Goal: Task Accomplishment & Management: Complete application form

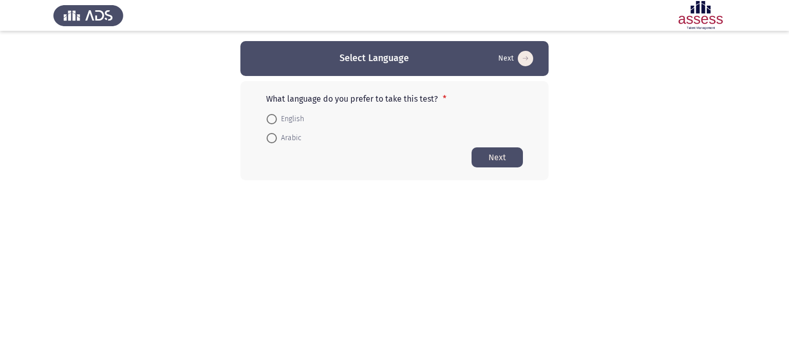
click at [275, 136] on span at bounding box center [272, 138] width 10 height 10
click at [275, 136] on input "Arabic" at bounding box center [272, 138] width 10 height 10
radio input "true"
click at [509, 156] on button "Next" at bounding box center [497, 157] width 51 height 20
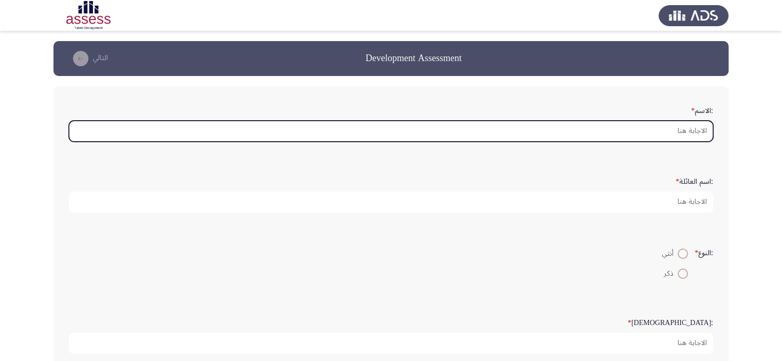
click at [697, 126] on input ":الاسم *" at bounding box center [391, 131] width 644 height 21
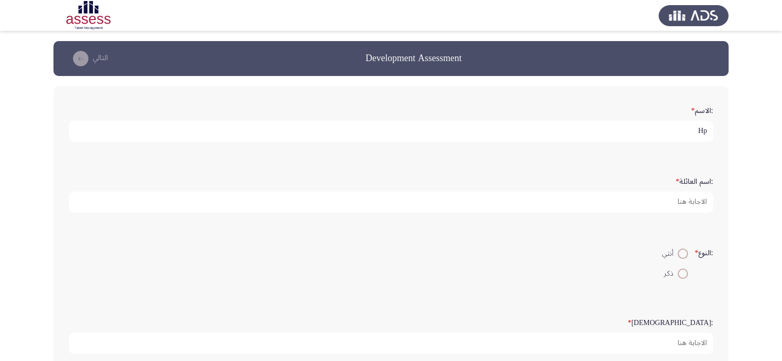
type input "H"
drag, startPoint x: 590, startPoint y: 132, endPoint x: 689, endPoint y: 133, distance: 98.1
click at [689, 133] on input "[PERSON_NAME] [PERSON_NAME]" at bounding box center [391, 131] width 644 height 21
type input "[PERSON_NAME]"
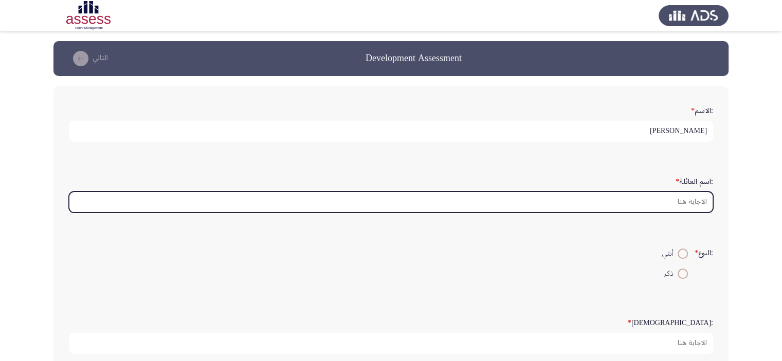
click at [692, 203] on input ":اسم العائلة *" at bounding box center [391, 202] width 644 height 21
paste input "[PERSON_NAME]"
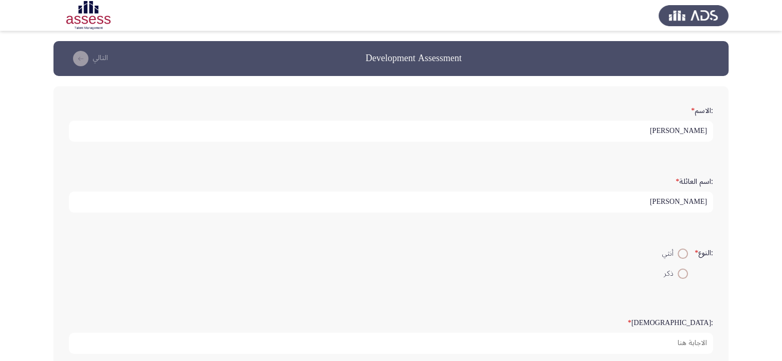
type input "[PERSON_NAME]"
click at [682, 269] on span at bounding box center [682, 274] width 10 height 10
click at [682, 269] on input "ذكر" at bounding box center [682, 274] width 10 height 10
radio input "true"
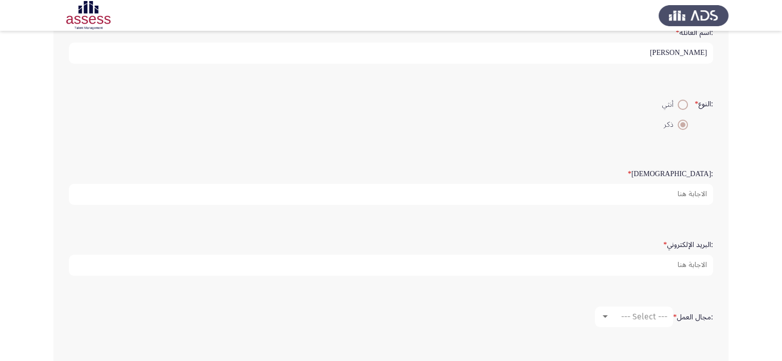
scroll to position [154, 0]
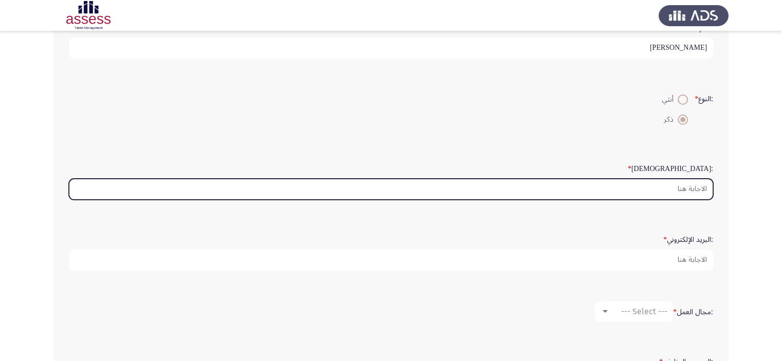
click at [683, 188] on input ":السن *" at bounding box center [391, 189] width 644 height 21
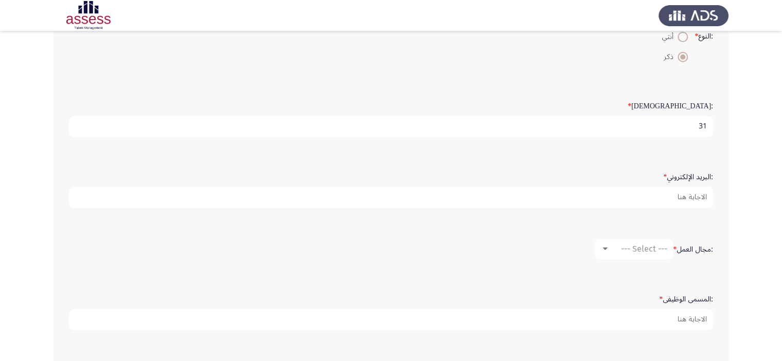
scroll to position [257, 0]
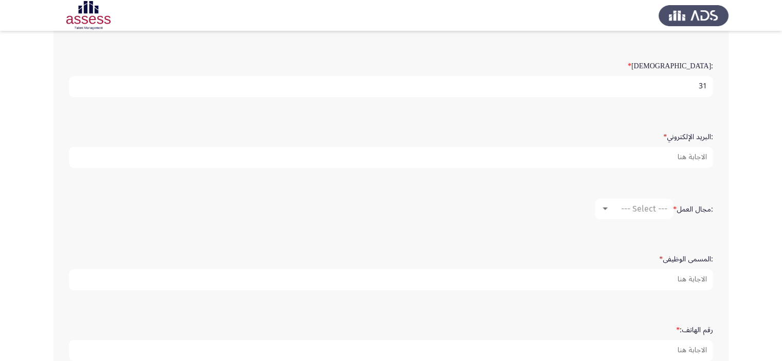
type input "31"
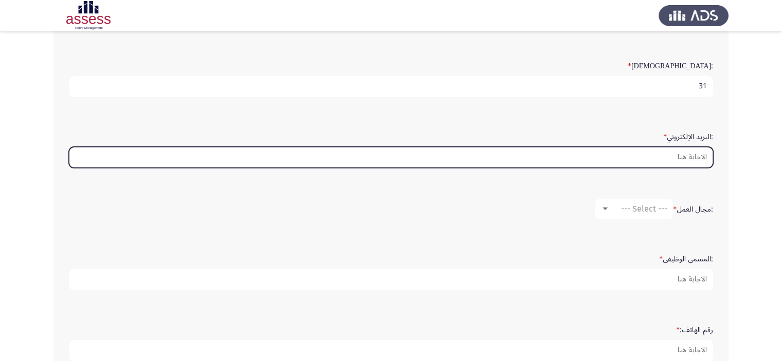
click at [690, 157] on input ":البريد الإلكتروني *" at bounding box center [391, 157] width 644 height 21
type input "ش"
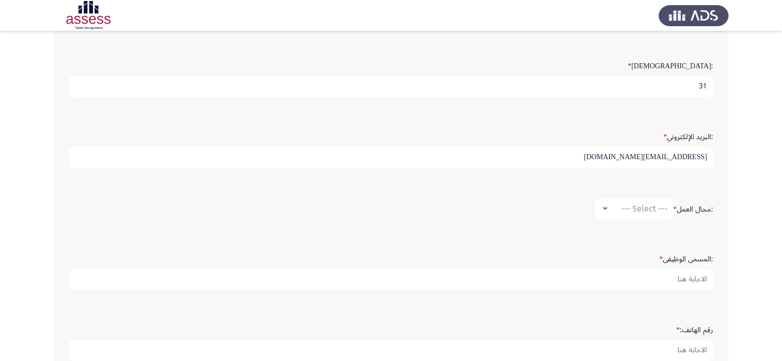
type input "[EMAIL_ADDRESS][DOMAIN_NAME]"
click at [639, 204] on span "--- Select ---" at bounding box center [644, 209] width 46 height 10
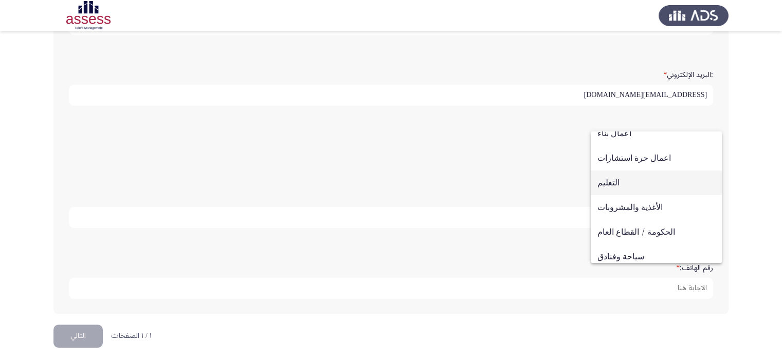
scroll to position [132, 0]
click at [618, 186] on span "اعمال بناء" at bounding box center [656, 185] width 118 height 25
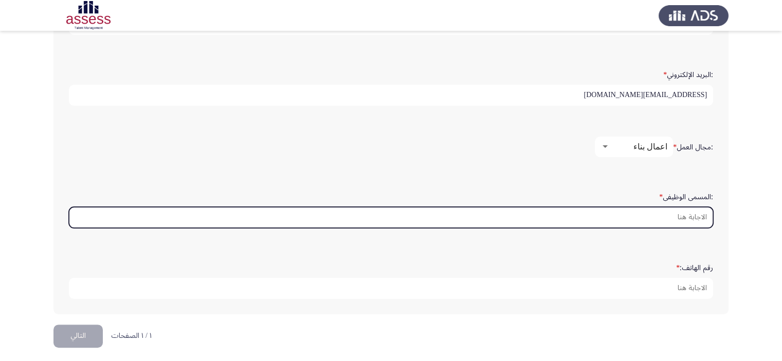
click at [696, 212] on input ":المسمى الوظيفى *" at bounding box center [391, 217] width 644 height 21
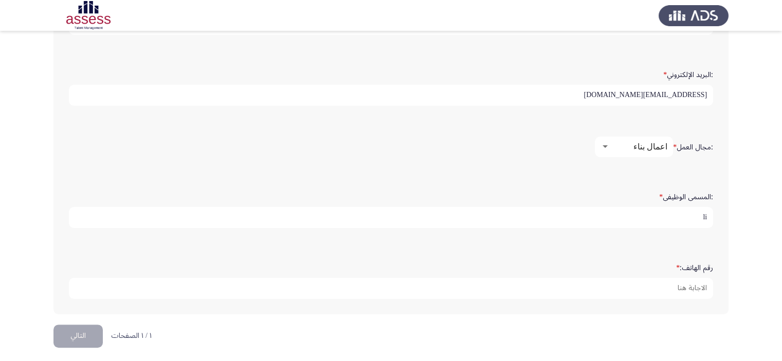
type input "l"
type input "مهندس اول تنفيذ"
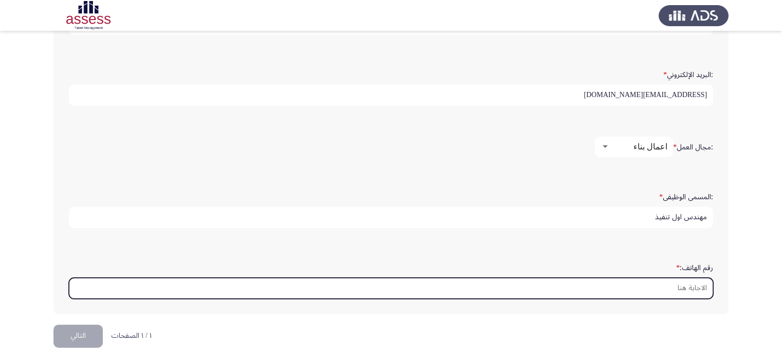
click at [684, 283] on input "رقم الهاتف: *" at bounding box center [391, 288] width 644 height 21
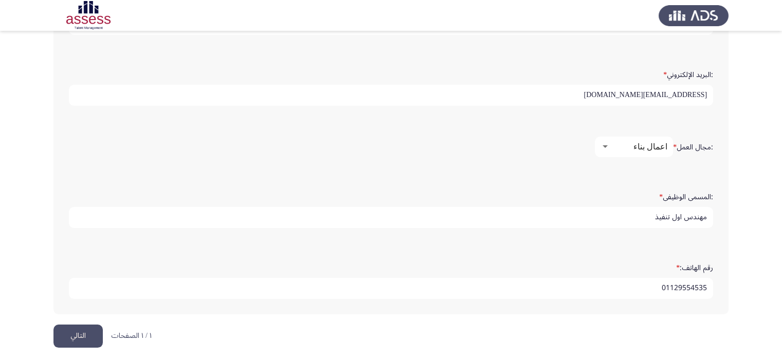
type input "01129554535"
click at [82, 331] on button "التالي" at bounding box center [77, 336] width 49 height 23
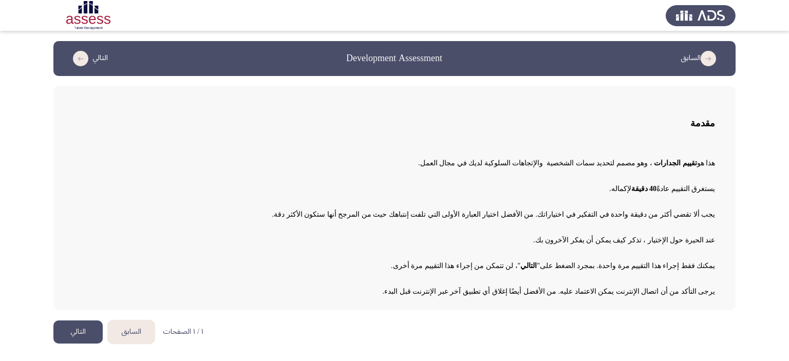
click at [82, 330] on button "التالي" at bounding box center [77, 332] width 49 height 23
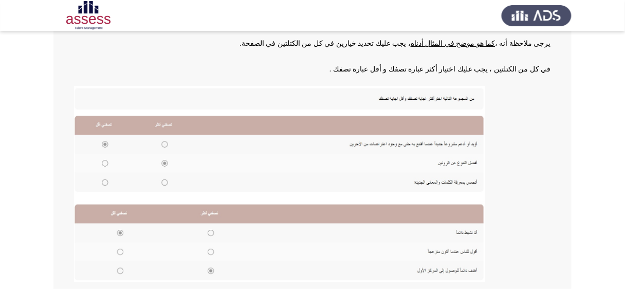
scroll to position [173, 0]
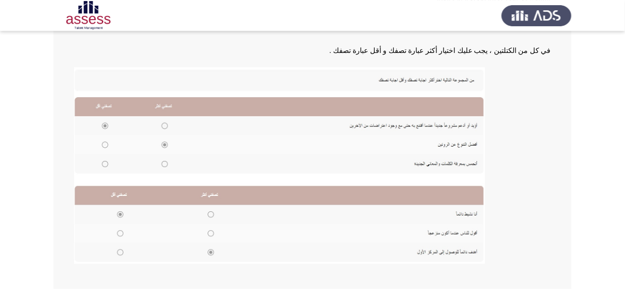
click at [165, 162] on img at bounding box center [279, 165] width 411 height 196
click at [106, 163] on img at bounding box center [279, 165] width 411 height 196
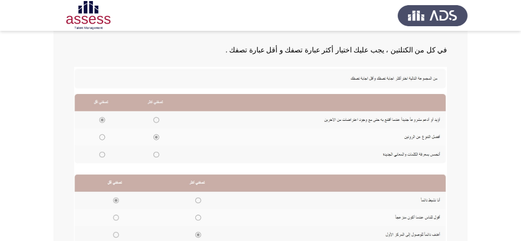
scroll to position [208, 0]
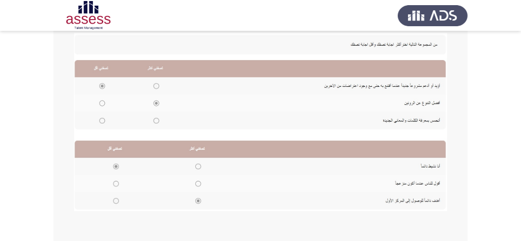
click at [156, 120] on img at bounding box center [260, 122] width 373 height 178
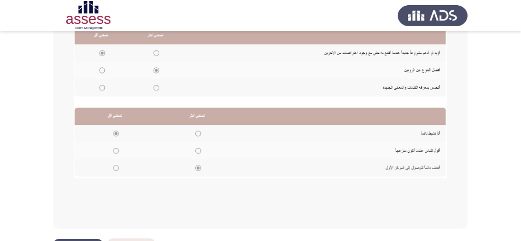
scroll to position [270, 0]
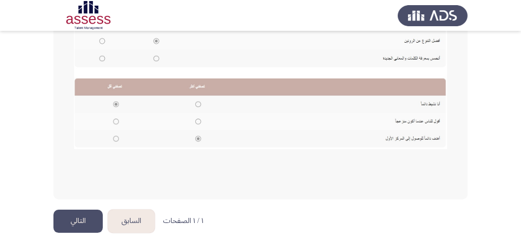
click at [115, 120] on img at bounding box center [260, 60] width 373 height 178
click at [76, 219] on button "التالي" at bounding box center [77, 221] width 49 height 23
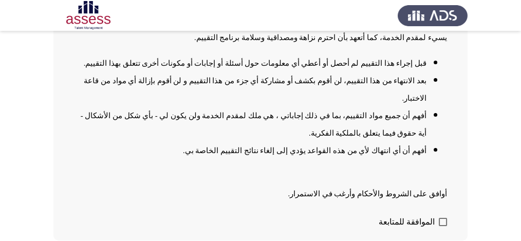
scroll to position [155, 0]
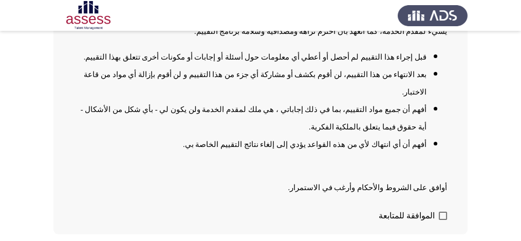
click at [444, 212] on span at bounding box center [443, 216] width 8 height 8
click at [443, 220] on input "الموافقة للمتابعة" at bounding box center [442, 220] width 1 height 1
checkbox input "true"
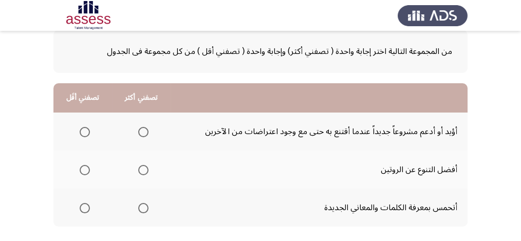
scroll to position [68, 0]
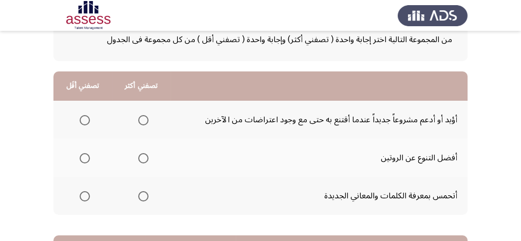
click at [86, 117] on span "Select an option" at bounding box center [85, 120] width 10 height 10
click at [86, 117] on input "Select an option" at bounding box center [85, 120] width 10 height 10
click at [143, 121] on span "Select an option" at bounding box center [143, 120] width 10 height 10
click at [143, 121] on input "Select an option" at bounding box center [143, 120] width 10 height 10
click at [84, 195] on span "Select an option" at bounding box center [85, 196] width 10 height 10
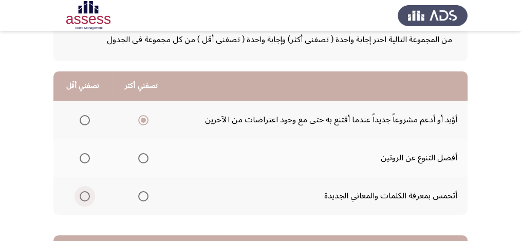
click at [84, 195] on input "Select an option" at bounding box center [85, 196] width 10 height 10
click at [140, 158] on span "Select an option" at bounding box center [143, 158] width 10 height 10
click at [140, 158] on input "Select an option" at bounding box center [143, 158] width 10 height 10
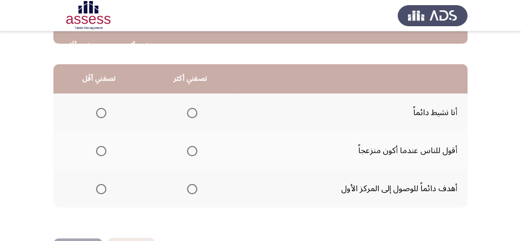
scroll to position [239, 0]
click at [191, 111] on span "Select an option" at bounding box center [192, 113] width 10 height 10
click at [191, 111] on input "Select an option" at bounding box center [192, 113] width 10 height 10
click at [99, 187] on span "Select an option" at bounding box center [101, 189] width 10 height 10
click at [99, 187] on input "Select an option" at bounding box center [101, 189] width 10 height 10
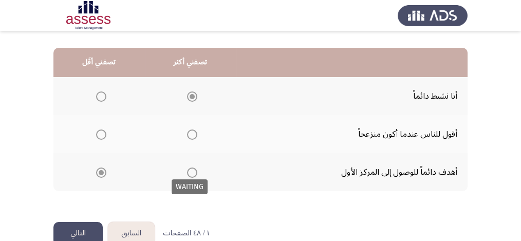
scroll to position [276, 0]
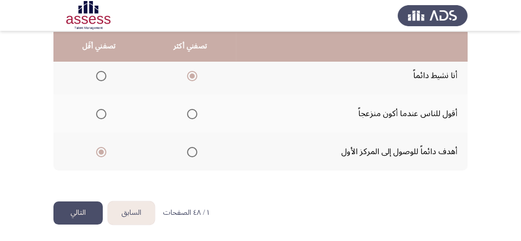
click at [86, 213] on button "التالي" at bounding box center [77, 212] width 49 height 23
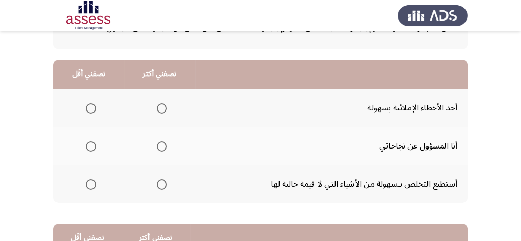
scroll to position [68, 0]
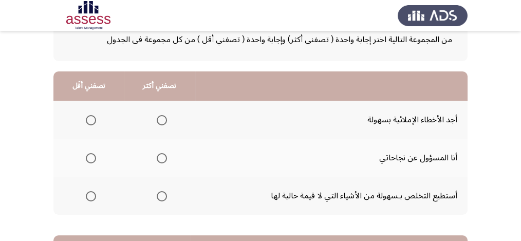
click at [163, 195] on span "Select an option" at bounding box center [162, 196] width 10 height 10
click at [163, 195] on input "Select an option" at bounding box center [162, 196] width 10 height 10
click at [92, 119] on span "Select an option" at bounding box center [91, 120] width 10 height 10
click at [92, 119] on input "Select an option" at bounding box center [91, 120] width 10 height 10
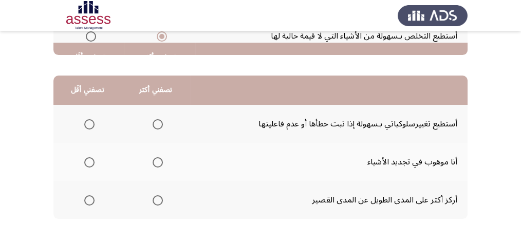
scroll to position [239, 0]
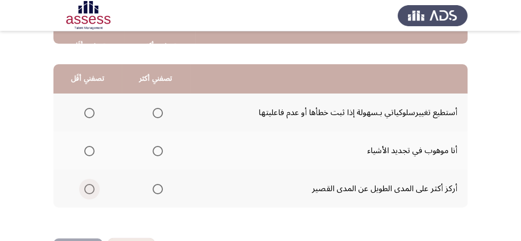
click at [91, 187] on span "Select an option" at bounding box center [89, 189] width 10 height 10
click at [91, 187] on input "Select an option" at bounding box center [89, 189] width 10 height 10
click at [156, 113] on span "Select an option" at bounding box center [158, 113] width 10 height 10
click at [156, 113] on input "Select an option" at bounding box center [158, 113] width 10 height 10
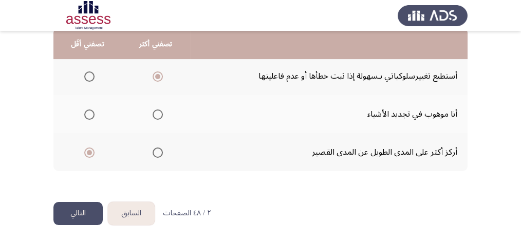
scroll to position [276, 0]
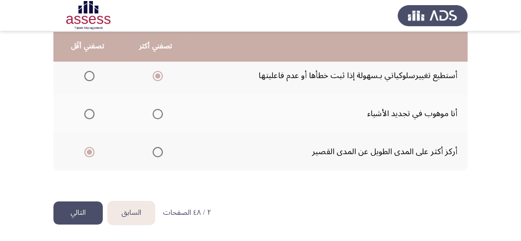
click at [81, 215] on button "التالي" at bounding box center [77, 212] width 49 height 23
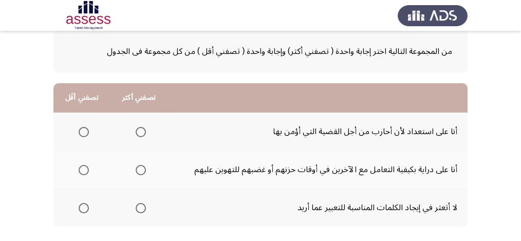
scroll to position [68, 0]
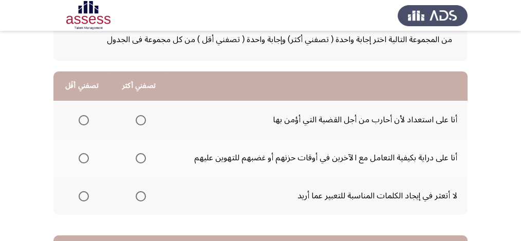
click at [143, 158] on span "Select an option" at bounding box center [141, 158] width 10 height 10
click at [143, 158] on input "Select an option" at bounding box center [141, 158] width 10 height 10
click at [85, 121] on span "Select an option" at bounding box center [84, 120] width 10 height 10
click at [85, 121] on input "Select an option" at bounding box center [84, 120] width 10 height 10
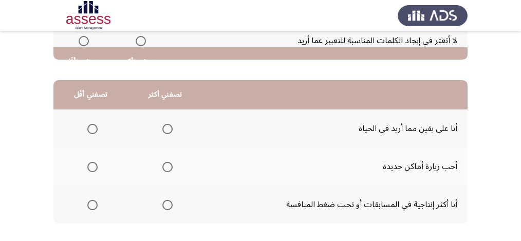
scroll to position [239, 0]
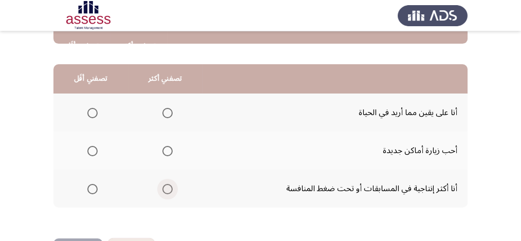
click at [165, 188] on span "Select an option" at bounding box center [167, 189] width 10 height 10
click at [165, 188] on input "Select an option" at bounding box center [167, 189] width 10 height 10
click at [92, 147] on span "Select an option" at bounding box center [92, 151] width 10 height 10
click at [92, 147] on input "Select an option" at bounding box center [92, 151] width 10 height 10
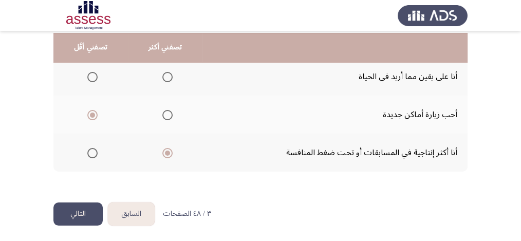
scroll to position [276, 0]
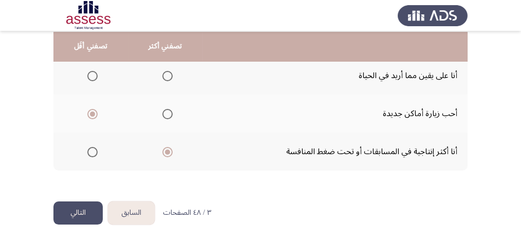
click at [90, 213] on button "التالي" at bounding box center [77, 212] width 49 height 23
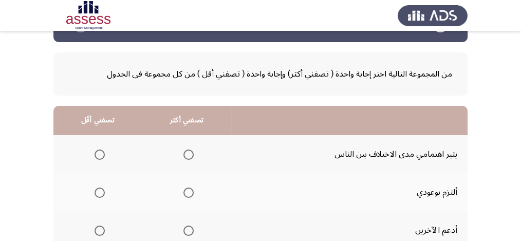
scroll to position [68, 0]
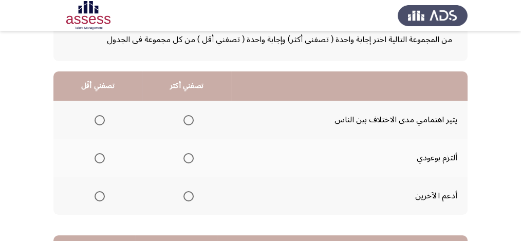
click at [189, 155] on span "Select an option" at bounding box center [188, 158] width 10 height 10
click at [189, 155] on input "Select an option" at bounding box center [188, 158] width 10 height 10
click at [100, 118] on span "Select an option" at bounding box center [100, 120] width 10 height 10
click at [100, 118] on input "Select an option" at bounding box center [100, 120] width 10 height 10
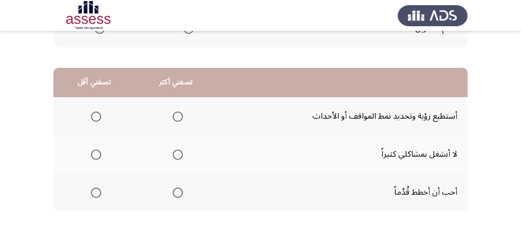
scroll to position [239, 0]
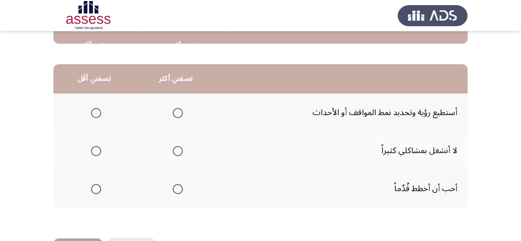
click at [179, 187] on span "Select an option" at bounding box center [178, 189] width 10 height 10
click at [179, 187] on input "Select an option" at bounding box center [178, 189] width 10 height 10
click at [95, 146] on span "Select an option" at bounding box center [96, 151] width 10 height 10
click at [95, 146] on input "Select an option" at bounding box center [96, 151] width 10 height 10
click at [96, 110] on span "Select an option" at bounding box center [96, 113] width 10 height 10
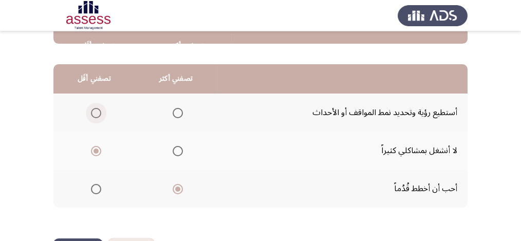
click at [96, 110] on input "Select an option" at bounding box center [96, 113] width 10 height 10
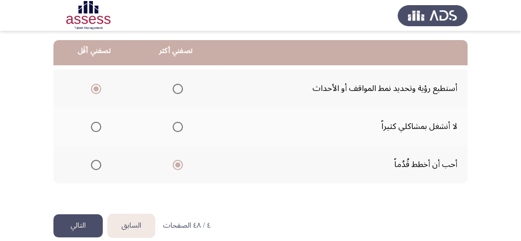
scroll to position [274, 0]
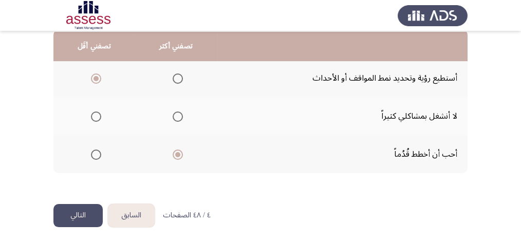
click at [81, 212] on button "التالي" at bounding box center [77, 215] width 49 height 23
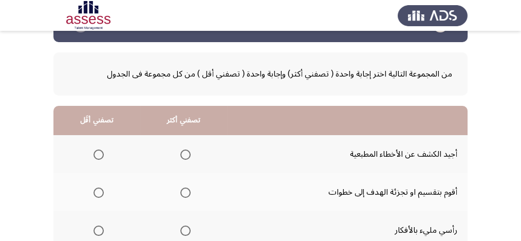
scroll to position [103, 0]
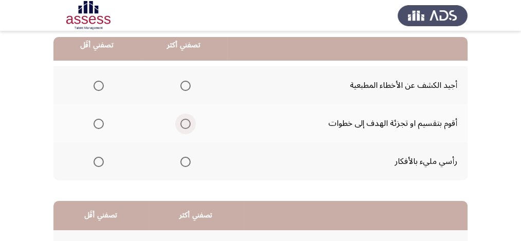
click at [186, 120] on span "Select an option" at bounding box center [185, 124] width 10 height 10
click at [186, 120] on input "Select an option" at bounding box center [185, 124] width 10 height 10
click at [98, 85] on span "Select an option" at bounding box center [99, 86] width 10 height 10
click at [98, 85] on input "Select an option" at bounding box center [99, 86] width 10 height 10
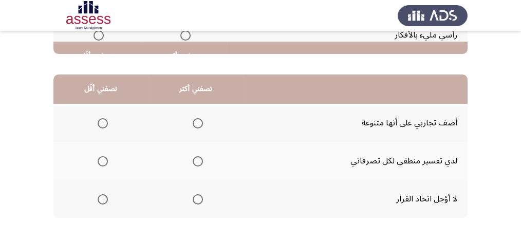
scroll to position [239, 0]
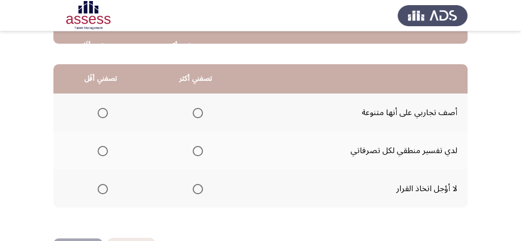
click at [204, 187] on th at bounding box center [196, 189] width 95 height 38
click at [194, 184] on span "Select an option" at bounding box center [198, 189] width 10 height 10
click at [194, 184] on input "Select an option" at bounding box center [198, 189] width 10 height 10
click at [103, 149] on span "Select an option" at bounding box center [103, 151] width 10 height 10
click at [103, 149] on input "Select an option" at bounding box center [103, 151] width 10 height 10
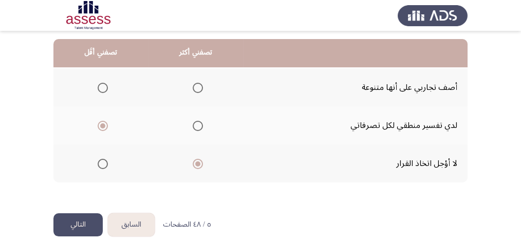
scroll to position [276, 0]
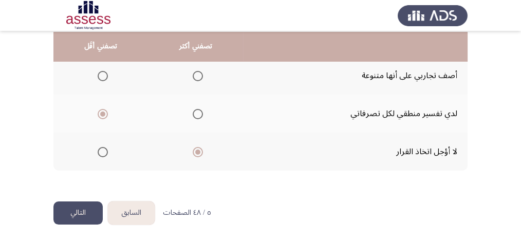
click at [69, 207] on button "التالي" at bounding box center [77, 212] width 49 height 23
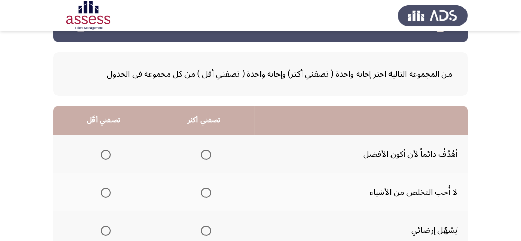
scroll to position [68, 0]
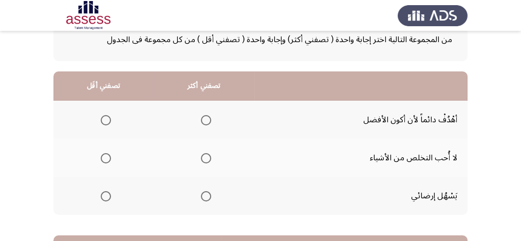
click at [208, 119] on span "Select an option" at bounding box center [206, 120] width 10 height 10
click at [208, 119] on input "Select an option" at bounding box center [206, 120] width 10 height 10
click at [104, 160] on span "Select an option" at bounding box center [106, 158] width 10 height 10
click at [104, 160] on input "Select an option" at bounding box center [106, 158] width 10 height 10
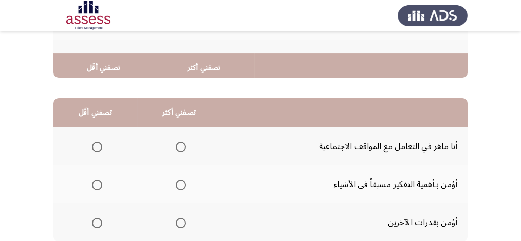
scroll to position [239, 0]
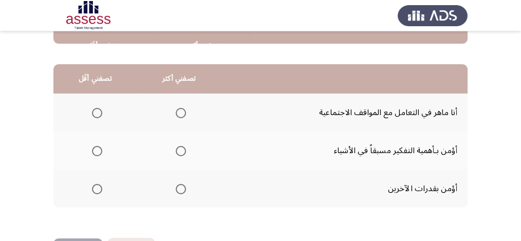
click at [181, 188] on span "Select an option" at bounding box center [181, 189] width 10 height 10
click at [181, 188] on input "Select an option" at bounding box center [181, 189] width 10 height 10
click at [180, 111] on span "Select an option" at bounding box center [181, 113] width 10 height 10
click at [180, 111] on input "Select an option" at bounding box center [181, 113] width 10 height 10
click at [97, 149] on span "Select an option" at bounding box center [97, 151] width 10 height 10
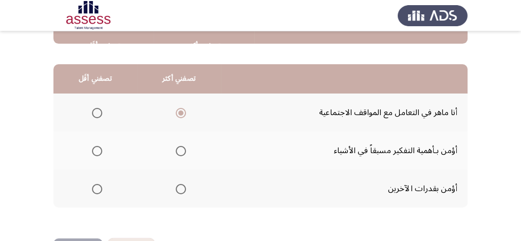
click at [97, 149] on input "Select an option" at bounding box center [97, 151] width 10 height 10
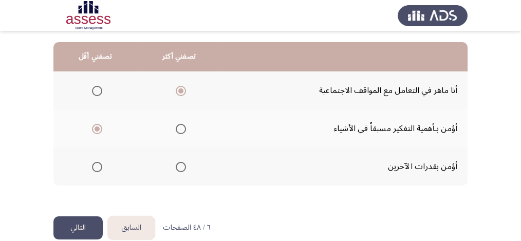
scroll to position [276, 0]
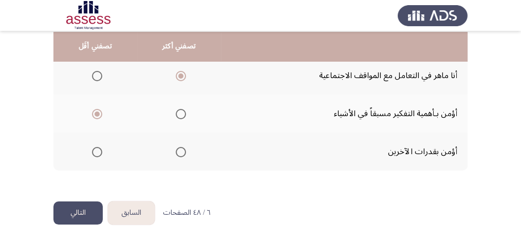
click at [77, 210] on button "التالي" at bounding box center [77, 212] width 49 height 23
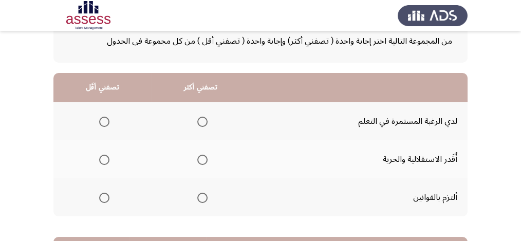
scroll to position [68, 0]
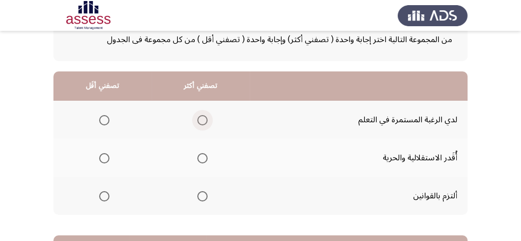
click at [203, 121] on span "Select an option" at bounding box center [202, 120] width 10 height 10
click at [203, 121] on input "Select an option" at bounding box center [202, 120] width 10 height 10
click at [104, 158] on span "Select an option" at bounding box center [104, 158] width 10 height 10
click at [104, 158] on input "Select an option" at bounding box center [104, 158] width 10 height 10
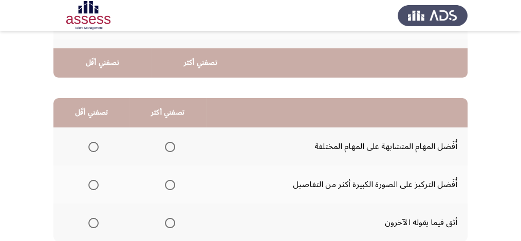
scroll to position [239, 0]
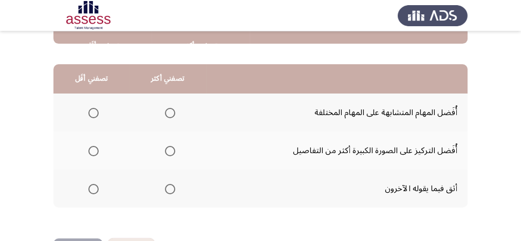
click at [93, 185] on span "Select an option" at bounding box center [93, 189] width 10 height 10
click at [93, 185] on input "Select an option" at bounding box center [93, 189] width 10 height 10
click at [173, 151] on span "Select an option" at bounding box center [170, 151] width 10 height 10
click at [173, 151] on input "Select an option" at bounding box center [170, 151] width 10 height 10
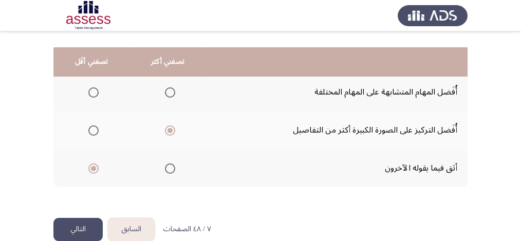
scroll to position [276, 0]
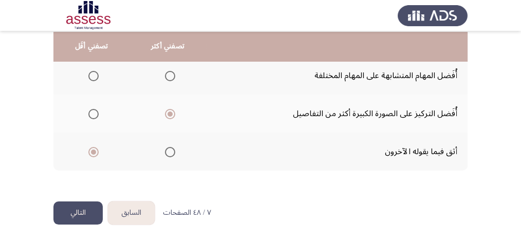
click at [60, 212] on button "التالي" at bounding box center [77, 212] width 49 height 23
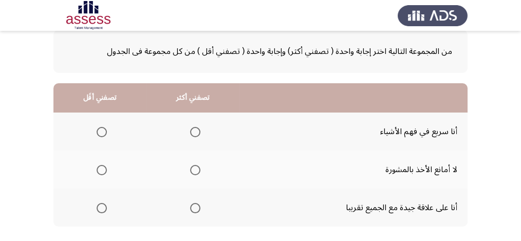
scroll to position [68, 0]
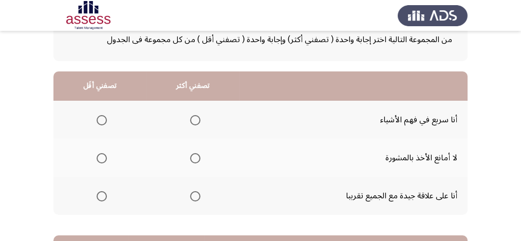
click at [193, 158] on span "Select an option" at bounding box center [195, 158] width 10 height 10
click at [193, 158] on input "Select an option" at bounding box center [195, 158] width 10 height 10
click at [103, 118] on span "Select an option" at bounding box center [102, 120] width 10 height 10
click at [103, 118] on input "Select an option" at bounding box center [102, 120] width 10 height 10
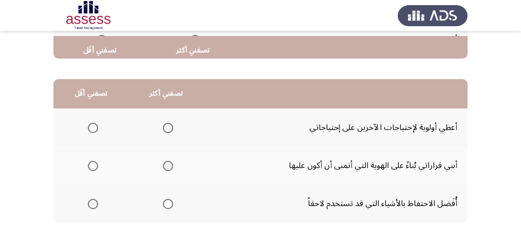
scroll to position [239, 0]
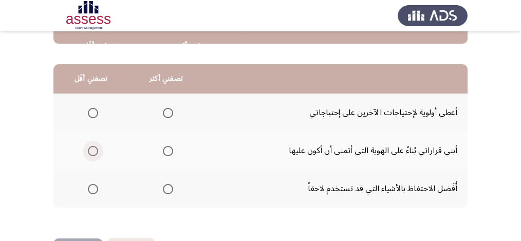
click at [95, 150] on span "Select an option" at bounding box center [93, 151] width 10 height 10
click at [95, 150] on input "Select an option" at bounding box center [93, 151] width 10 height 10
click at [165, 188] on span "Select an option" at bounding box center [168, 189] width 10 height 10
click at [165, 188] on input "Select an option" at bounding box center [168, 189] width 10 height 10
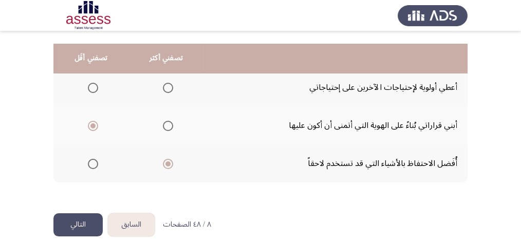
scroll to position [276, 0]
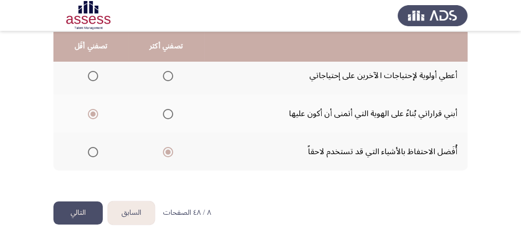
click at [80, 212] on button "التالي" at bounding box center [77, 212] width 49 height 23
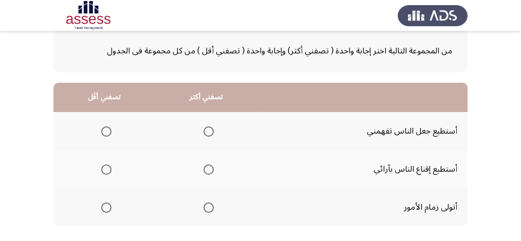
scroll to position [68, 0]
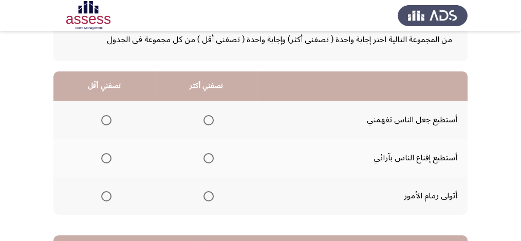
click at [207, 195] on span "Select an option" at bounding box center [208, 196] width 10 height 10
click at [207, 195] on input "Select an option" at bounding box center [208, 196] width 10 height 10
click at [106, 156] on span "Select an option" at bounding box center [106, 158] width 10 height 10
click at [106, 156] on input "Select an option" at bounding box center [106, 158] width 10 height 10
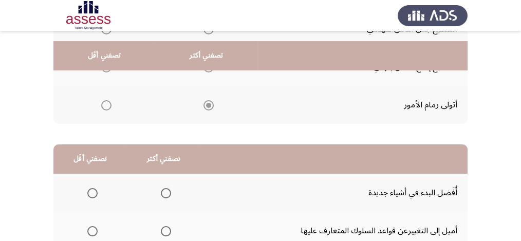
scroll to position [239, 0]
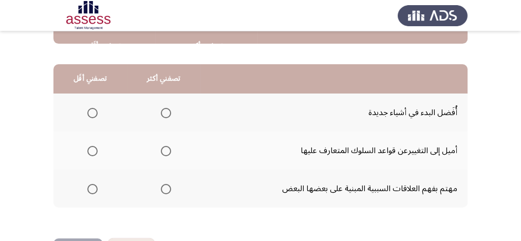
click at [166, 189] on span "Select an option" at bounding box center [166, 189] width 10 height 10
click at [166, 189] on input "Select an option" at bounding box center [166, 189] width 10 height 10
click at [92, 146] on span "Select an option" at bounding box center [92, 151] width 10 height 10
click at [92, 146] on input "Select an option" at bounding box center [92, 151] width 10 height 10
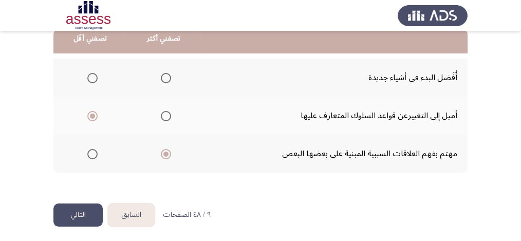
scroll to position [276, 0]
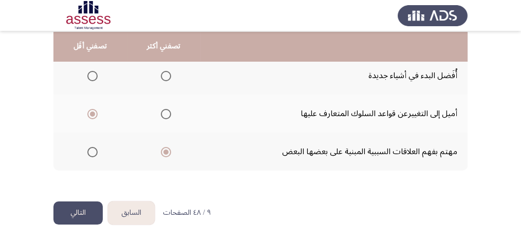
click at [91, 207] on button "التالي" at bounding box center [77, 212] width 49 height 23
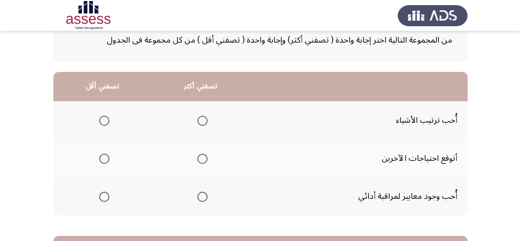
scroll to position [68, 0]
click at [201, 193] on span "Select an option" at bounding box center [202, 196] width 10 height 10
click at [201, 193] on input "Select an option" at bounding box center [202, 196] width 10 height 10
click at [105, 155] on span "Select an option" at bounding box center [104, 158] width 10 height 10
click at [105, 155] on input "Select an option" at bounding box center [104, 158] width 10 height 10
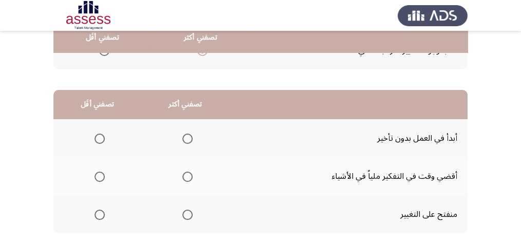
scroll to position [239, 0]
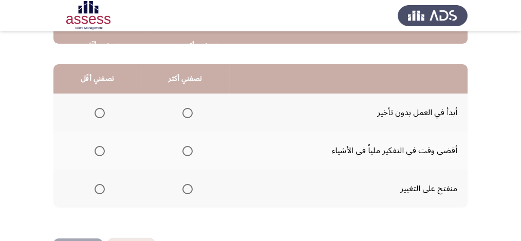
click at [190, 113] on span "Select an option" at bounding box center [187, 113] width 10 height 10
click at [190, 113] on input "Select an option" at bounding box center [187, 113] width 10 height 10
click at [99, 152] on span "Select an option" at bounding box center [100, 151] width 10 height 10
click at [99, 152] on input "Select an option" at bounding box center [100, 151] width 10 height 10
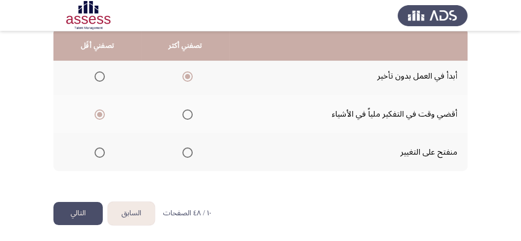
scroll to position [276, 0]
click at [74, 212] on button "التالي" at bounding box center [77, 212] width 49 height 23
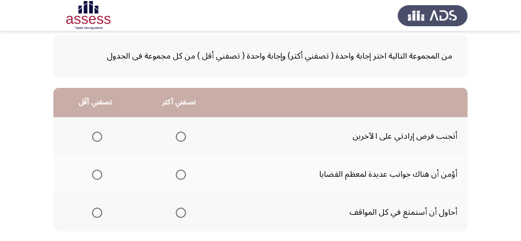
scroll to position [68, 0]
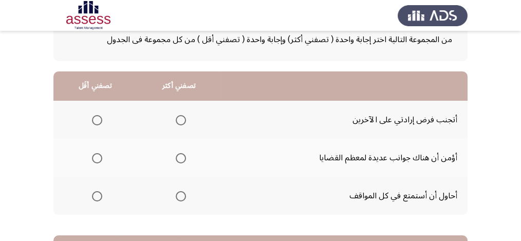
click at [100, 195] on span "Select an option" at bounding box center [97, 196] width 10 height 10
click at [100, 195] on input "Select an option" at bounding box center [97, 196] width 10 height 10
click at [183, 158] on span "Select an option" at bounding box center [181, 158] width 10 height 10
click at [183, 158] on input "Select an option" at bounding box center [181, 158] width 10 height 10
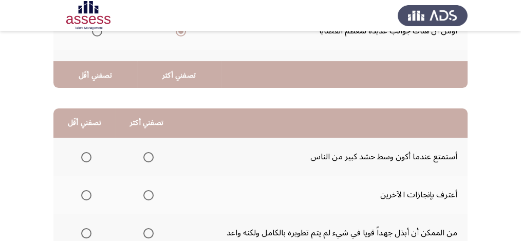
scroll to position [239, 0]
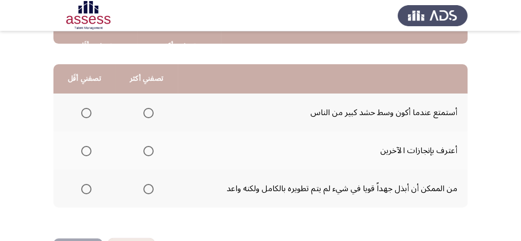
click at [147, 190] on span "Select an option" at bounding box center [148, 189] width 10 height 10
click at [147, 190] on input "Select an option" at bounding box center [148, 189] width 10 height 10
click at [85, 112] on span "Select an option" at bounding box center [86, 113] width 10 height 10
click at [85, 112] on input "Select an option" at bounding box center [86, 113] width 10 height 10
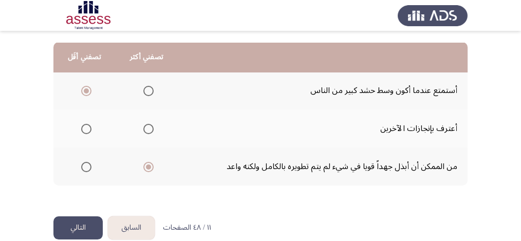
scroll to position [274, 0]
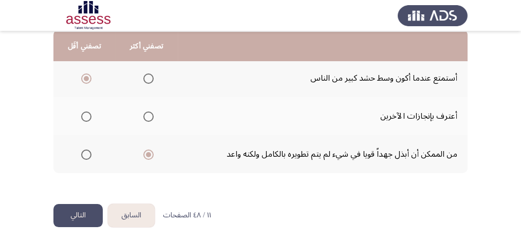
click at [83, 208] on button "التالي" at bounding box center [77, 215] width 49 height 23
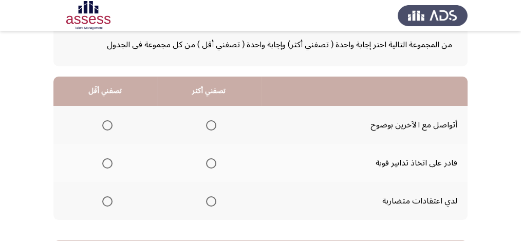
scroll to position [68, 0]
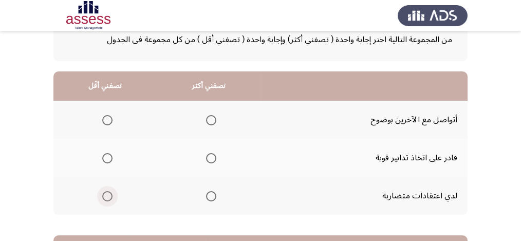
click at [105, 195] on span "Select an option" at bounding box center [107, 196] width 10 height 10
click at [105, 195] on input "Select an option" at bounding box center [107, 196] width 10 height 10
click at [211, 156] on span "Select an option" at bounding box center [211, 158] width 10 height 10
click at [211, 156] on input "Select an option" at bounding box center [211, 158] width 10 height 10
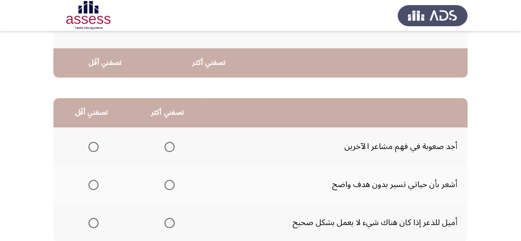
scroll to position [239, 0]
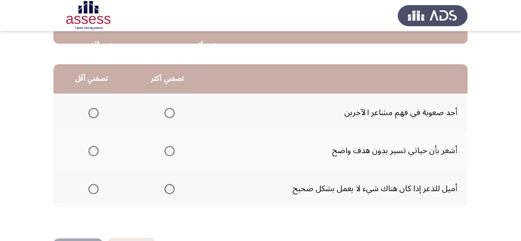
click at [95, 187] on span "Select an option" at bounding box center [93, 189] width 10 height 10
click at [95, 187] on input "Select an option" at bounding box center [93, 189] width 10 height 10
click at [170, 114] on span "Select an option" at bounding box center [169, 113] width 10 height 10
click at [170, 114] on input "Select an option" at bounding box center [169, 113] width 10 height 10
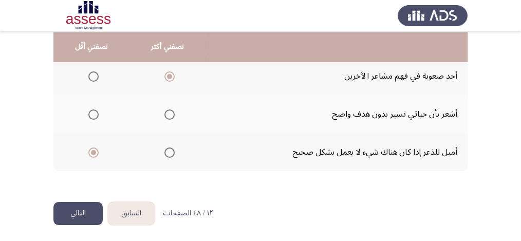
scroll to position [276, 0]
click at [78, 213] on button "التالي" at bounding box center [77, 212] width 49 height 23
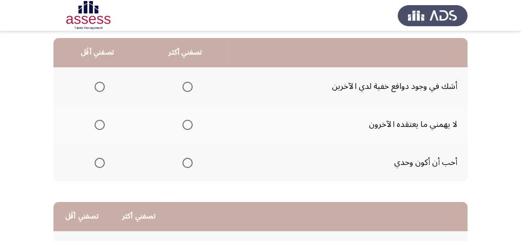
scroll to position [103, 0]
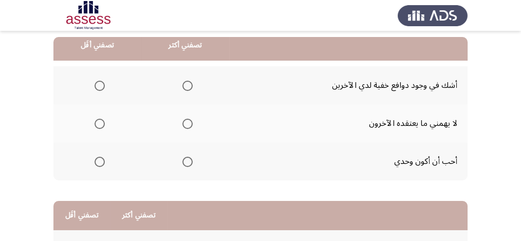
click at [101, 83] on span "Select an option" at bounding box center [100, 86] width 10 height 10
click at [101, 83] on input "Select an option" at bounding box center [100, 86] width 10 height 10
click at [189, 123] on span "Select an option" at bounding box center [187, 124] width 10 height 10
click at [189, 123] on input "Select an option" at bounding box center [187, 124] width 10 height 10
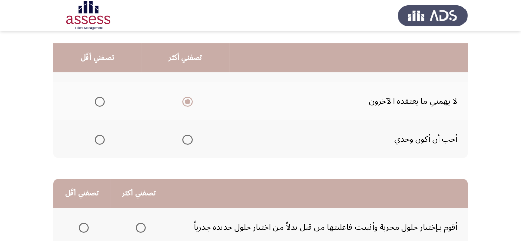
scroll to position [137, 0]
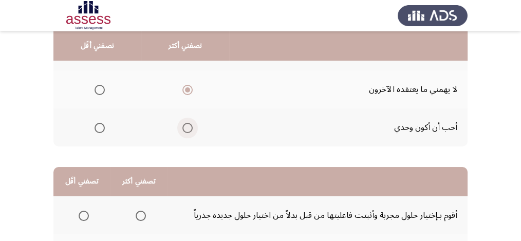
click at [189, 123] on span "Select an option" at bounding box center [187, 128] width 10 height 10
click at [189, 123] on input "Select an option" at bounding box center [187, 128] width 10 height 10
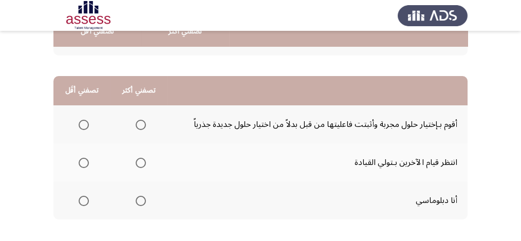
scroll to position [239, 0]
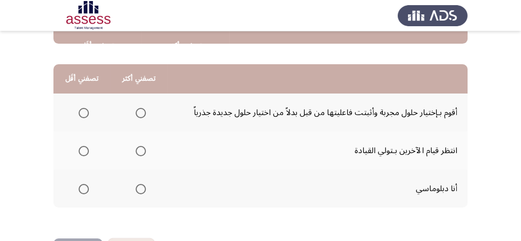
click at [142, 186] on span "Select an option" at bounding box center [141, 189] width 10 height 10
click at [142, 186] on input "Select an option" at bounding box center [141, 189] width 10 height 10
click at [85, 147] on span "Select an option" at bounding box center [84, 151] width 10 height 10
click at [85, 147] on input "Select an option" at bounding box center [84, 151] width 10 height 10
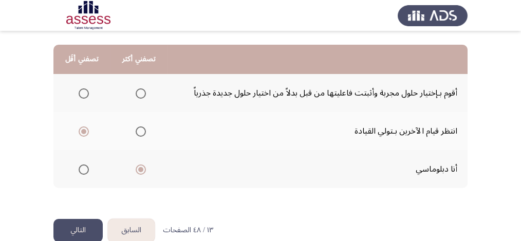
scroll to position [276, 0]
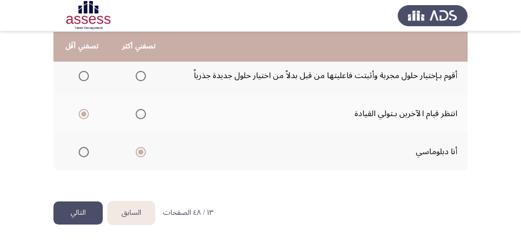
click at [89, 210] on button "التالي" at bounding box center [77, 212] width 49 height 23
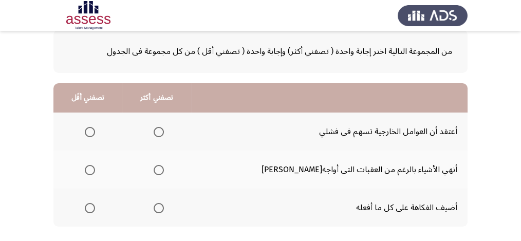
scroll to position [68, 0]
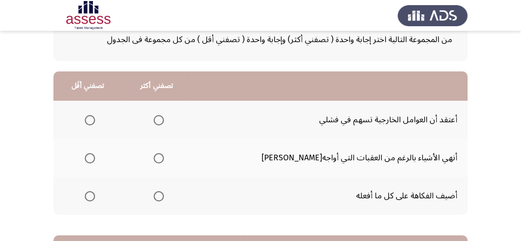
click at [164, 158] on span "Select an option" at bounding box center [159, 158] width 10 height 10
click at [164, 158] on input "Select an option" at bounding box center [159, 158] width 10 height 10
click at [94, 119] on span "Select an option" at bounding box center [90, 120] width 10 height 10
click at [94, 119] on input "Select an option" at bounding box center [90, 120] width 10 height 10
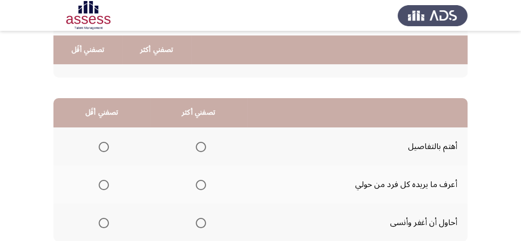
scroll to position [239, 0]
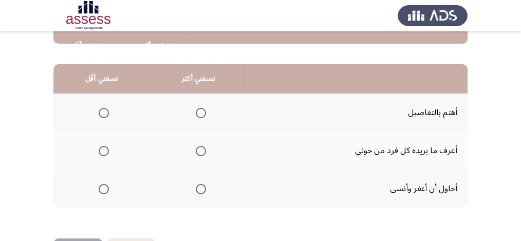
click at [103, 147] on span "Select an option" at bounding box center [104, 151] width 10 height 10
click at [103, 147] on input "Select an option" at bounding box center [104, 151] width 10 height 10
click at [202, 113] on span "Select an option" at bounding box center [201, 113] width 10 height 10
click at [202, 113] on input "Select an option" at bounding box center [201, 113] width 10 height 10
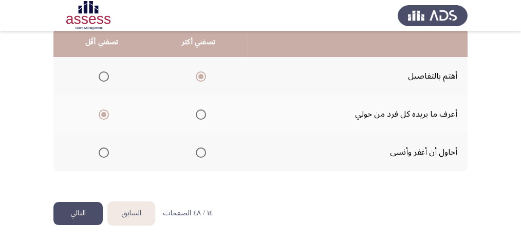
scroll to position [276, 0]
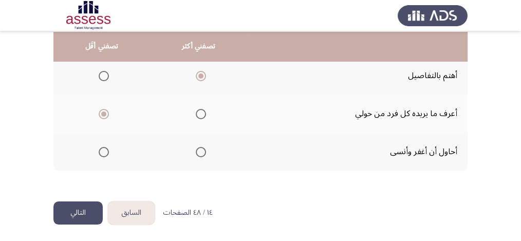
click at [79, 207] on button "التالي" at bounding box center [77, 212] width 49 height 23
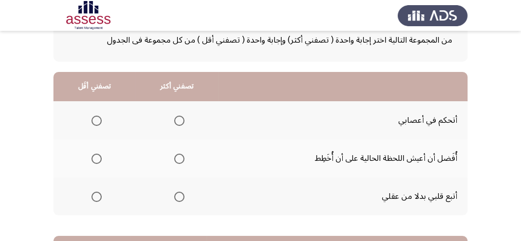
scroll to position [68, 0]
click at [176, 123] on span "Select an option" at bounding box center [179, 120] width 10 height 10
click at [176, 123] on input "Select an option" at bounding box center [179, 120] width 10 height 10
click at [97, 196] on span "Select an option" at bounding box center [96, 196] width 10 height 10
click at [97, 196] on input "Select an option" at bounding box center [96, 196] width 10 height 10
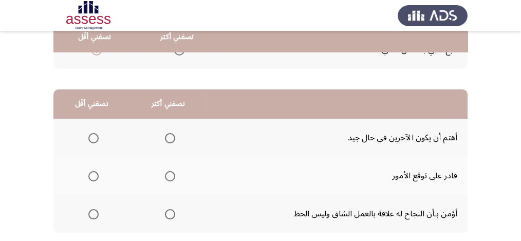
scroll to position [239, 0]
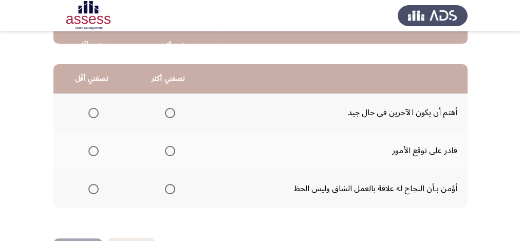
click at [167, 189] on span "Select an option" at bounding box center [170, 189] width 10 height 10
click at [167, 189] on input "Select an option" at bounding box center [170, 189] width 10 height 10
click at [96, 149] on span "Select an option" at bounding box center [93, 151] width 10 height 10
click at [96, 149] on input "Select an option" at bounding box center [93, 151] width 10 height 10
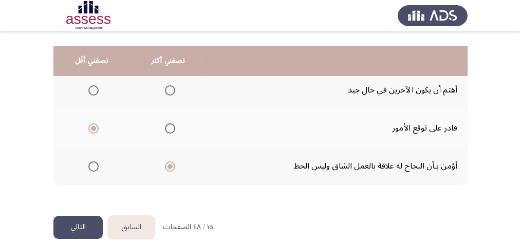
scroll to position [276, 0]
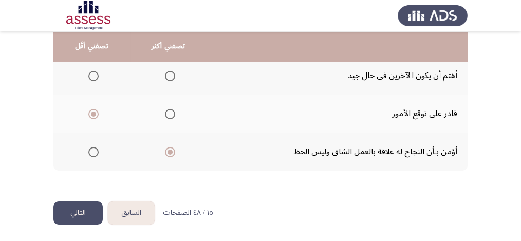
click at [87, 217] on button "التالي" at bounding box center [77, 212] width 49 height 23
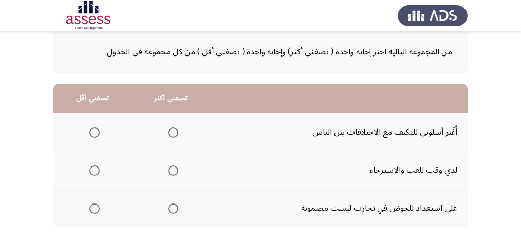
scroll to position [68, 0]
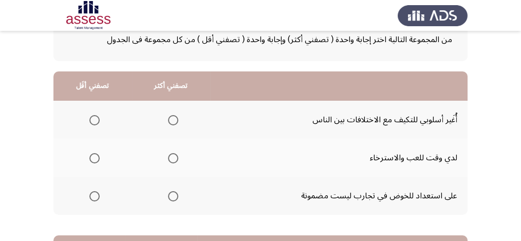
click at [173, 118] on span "Select an option" at bounding box center [173, 120] width 10 height 10
click at [173, 118] on input "Select an option" at bounding box center [173, 120] width 10 height 10
click at [95, 194] on span "Select an option" at bounding box center [94, 196] width 10 height 10
click at [95, 194] on input "Select an option" at bounding box center [94, 196] width 10 height 10
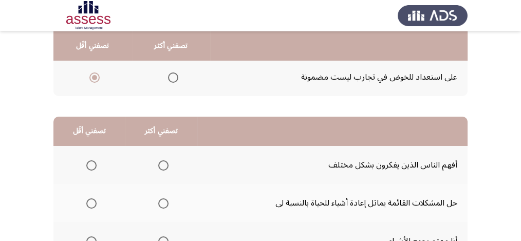
scroll to position [239, 0]
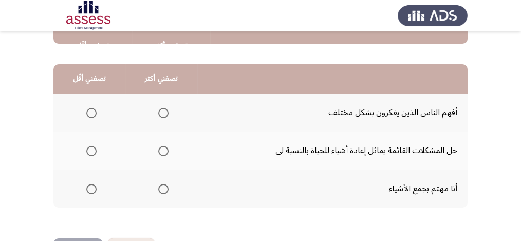
click at [162, 152] on span "Select an option" at bounding box center [163, 151] width 10 height 10
click at [162, 152] on input "Select an option" at bounding box center [163, 151] width 10 height 10
click at [91, 113] on span "Select an option" at bounding box center [91, 113] width 10 height 10
click at [91, 113] on input "Select an option" at bounding box center [91, 113] width 10 height 10
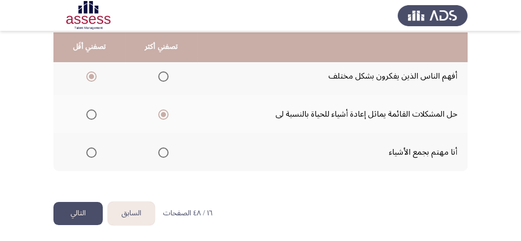
scroll to position [276, 0]
click at [73, 211] on button "التالي" at bounding box center [77, 212] width 49 height 23
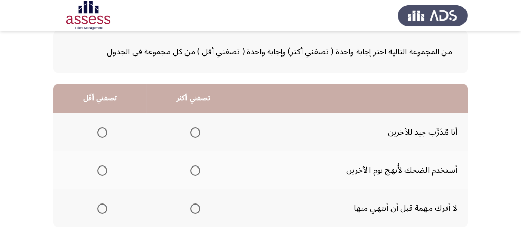
scroll to position [68, 0]
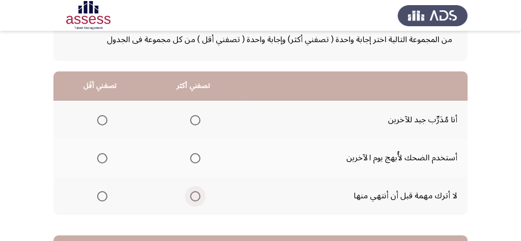
click at [198, 194] on span "Select an option" at bounding box center [195, 196] width 10 height 10
click at [198, 194] on input "Select an option" at bounding box center [195, 196] width 10 height 10
click at [101, 156] on span "Select an option" at bounding box center [102, 158] width 10 height 10
click at [101, 156] on input "Select an option" at bounding box center [102, 158] width 10 height 10
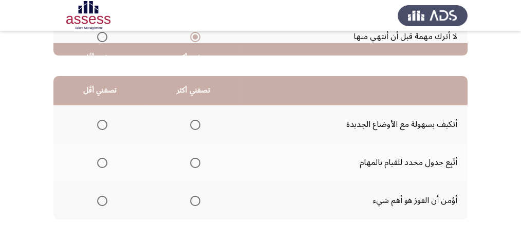
scroll to position [239, 0]
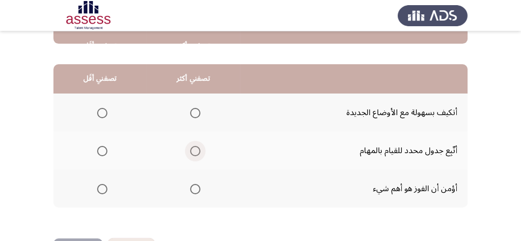
click at [192, 149] on span "Select an option" at bounding box center [195, 151] width 10 height 10
click at [192, 149] on input "Select an option" at bounding box center [195, 151] width 10 height 10
click at [102, 187] on span "Select an option" at bounding box center [102, 189] width 10 height 10
click at [102, 187] on input "Select an option" at bounding box center [102, 189] width 10 height 10
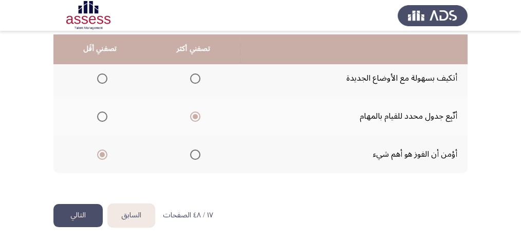
scroll to position [276, 0]
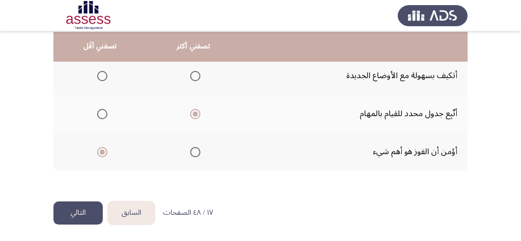
click at [91, 210] on button "التالي" at bounding box center [77, 212] width 49 height 23
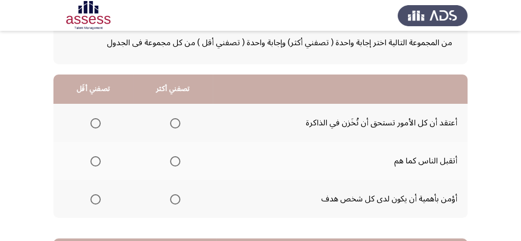
scroll to position [68, 0]
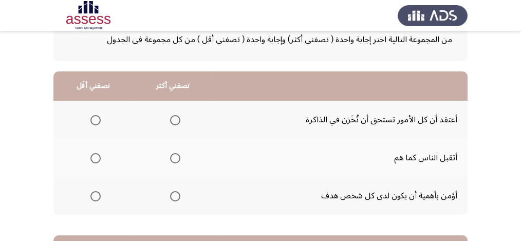
click at [177, 199] on span "Select an option" at bounding box center [175, 196] width 10 height 10
click at [177, 199] on input "Select an option" at bounding box center [175, 196] width 10 height 10
click at [96, 158] on span "Select an option" at bounding box center [95, 158] width 10 height 10
click at [96, 158] on input "Select an option" at bounding box center [95, 158] width 10 height 10
click at [97, 121] on span "Select an option" at bounding box center [95, 120] width 10 height 10
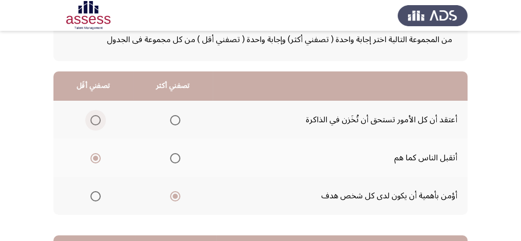
click at [97, 121] on input "Select an option" at bounding box center [95, 120] width 10 height 10
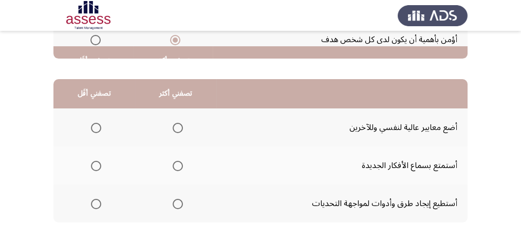
scroll to position [239, 0]
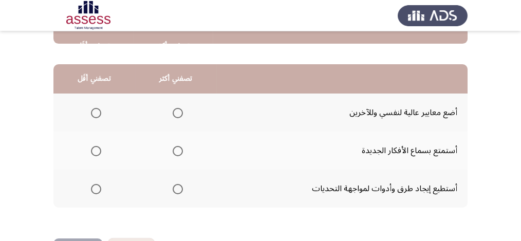
click at [173, 189] on span "Select an option" at bounding box center [178, 189] width 10 height 10
click at [173, 189] on input "Select an option" at bounding box center [178, 189] width 10 height 10
click at [93, 113] on span "Select an option" at bounding box center [96, 113] width 10 height 10
click at [93, 113] on input "Select an option" at bounding box center [96, 113] width 10 height 10
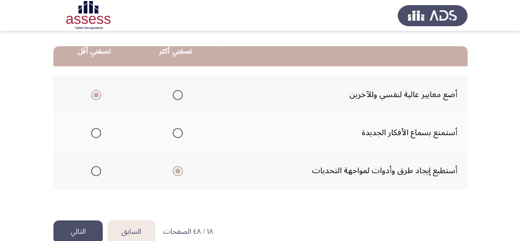
scroll to position [276, 0]
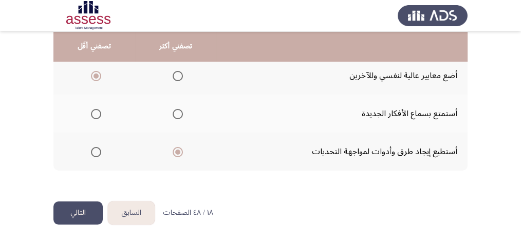
click at [74, 213] on button "التالي" at bounding box center [77, 212] width 49 height 23
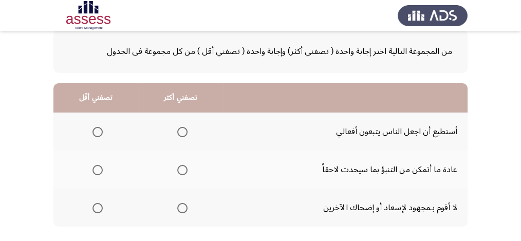
scroll to position [68, 0]
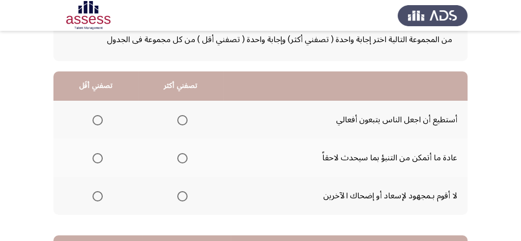
click at [177, 156] on span "Select an option" at bounding box center [182, 158] width 10 height 10
click at [177, 156] on input "Select an option" at bounding box center [182, 158] width 10 height 10
click at [99, 122] on span "Select an option" at bounding box center [97, 120] width 10 height 10
click at [99, 122] on input "Select an option" at bounding box center [97, 120] width 10 height 10
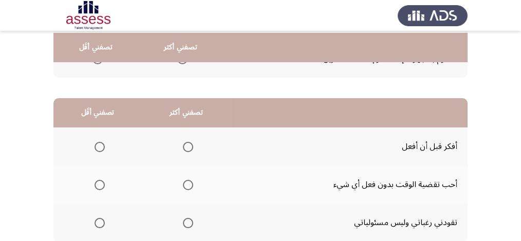
scroll to position [239, 0]
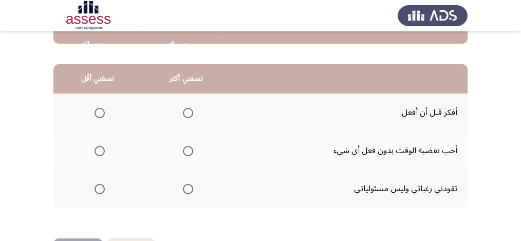
click at [188, 110] on span "Select an option" at bounding box center [188, 113] width 10 height 10
click at [188, 110] on input "Select an option" at bounding box center [188, 113] width 10 height 10
click at [99, 184] on span "Select an option" at bounding box center [100, 189] width 10 height 10
click at [99, 184] on input "Select an option" at bounding box center [100, 189] width 10 height 10
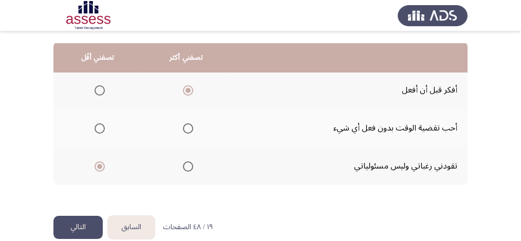
scroll to position [276, 0]
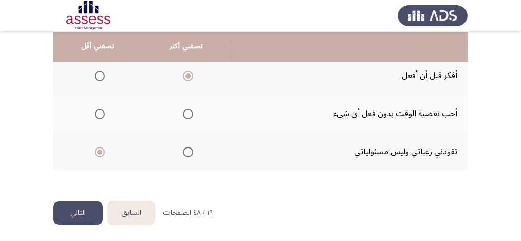
click at [84, 202] on button "التالي" at bounding box center [77, 212] width 49 height 23
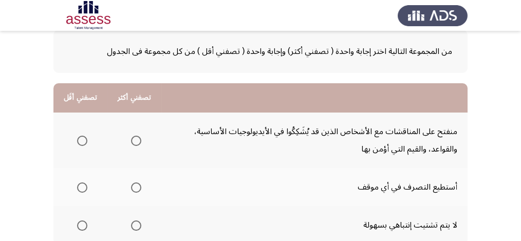
scroll to position [103, 0]
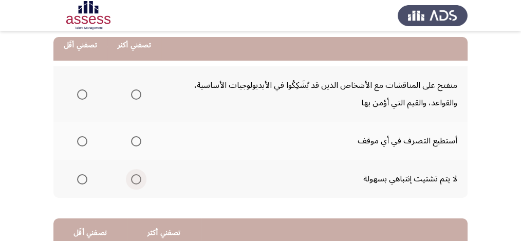
click at [135, 179] on span "Select an option" at bounding box center [136, 179] width 10 height 10
click at [135, 179] on input "Select an option" at bounding box center [136, 179] width 10 height 10
click at [79, 140] on span "Select an option" at bounding box center [82, 141] width 10 height 10
click at [79, 140] on input "Select an option" at bounding box center [82, 141] width 10 height 10
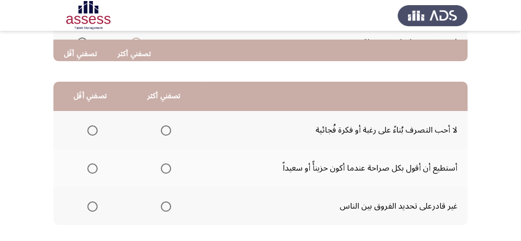
scroll to position [274, 0]
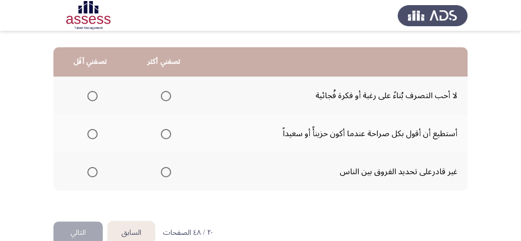
click at [93, 170] on span "Select an option" at bounding box center [92, 172] width 10 height 10
click at [93, 170] on input "Select an option" at bounding box center [92, 172] width 10 height 10
click at [164, 96] on span "Select an option" at bounding box center [166, 96] width 10 height 10
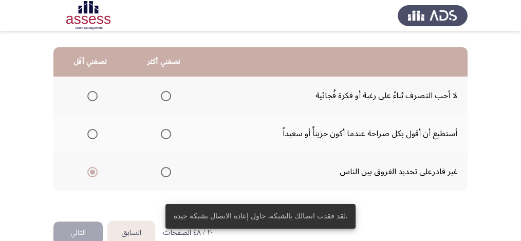
click at [164, 96] on span "Select an option" at bounding box center [166, 96] width 10 height 10
click at [164, 96] on input "Select an option" at bounding box center [166, 96] width 10 height 10
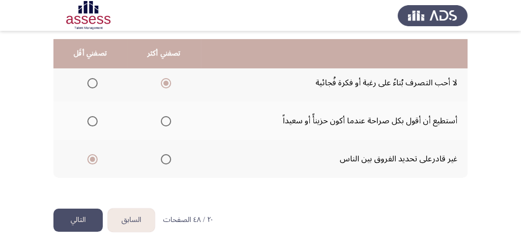
scroll to position [293, 0]
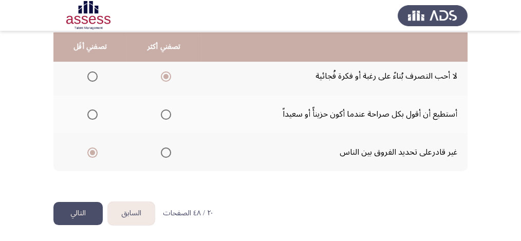
click at [77, 211] on button "التالي" at bounding box center [77, 213] width 49 height 23
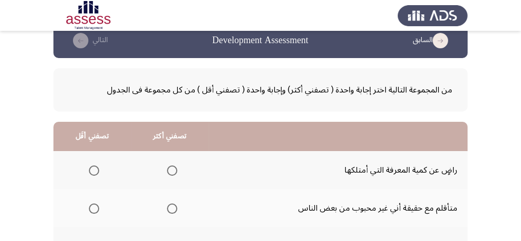
scroll to position [68, 0]
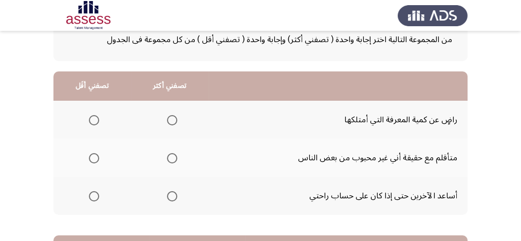
click at [171, 156] on span "Select an option" at bounding box center [172, 158] width 10 height 10
click at [171, 156] on input "Select an option" at bounding box center [172, 158] width 10 height 10
click at [95, 116] on span "Select an option" at bounding box center [94, 120] width 10 height 10
click at [95, 116] on input "Select an option" at bounding box center [94, 120] width 10 height 10
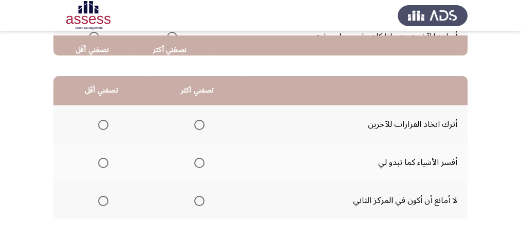
scroll to position [239, 0]
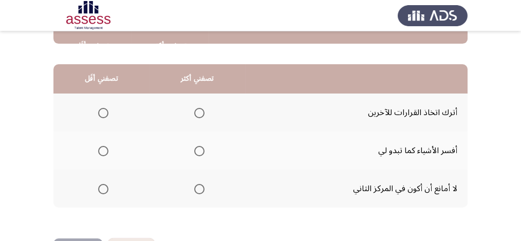
click at [199, 186] on span "Select an option" at bounding box center [199, 189] width 10 height 10
click at [199, 186] on input "Select an option" at bounding box center [199, 189] width 10 height 10
click at [108, 147] on span "Select an option" at bounding box center [103, 151] width 10 height 10
click at [108, 147] on input "Select an option" at bounding box center [103, 151] width 10 height 10
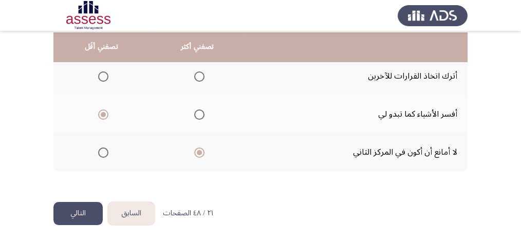
scroll to position [276, 0]
click at [90, 207] on button "التالي" at bounding box center [77, 212] width 49 height 23
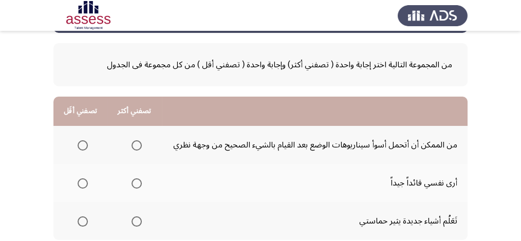
scroll to position [68, 0]
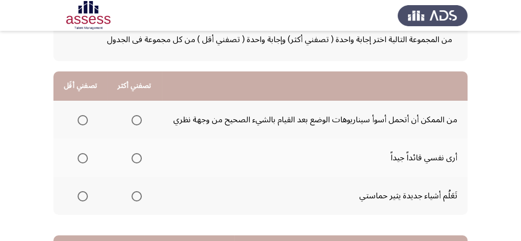
click at [133, 196] on span "Select an option" at bounding box center [137, 196] width 10 height 10
click at [133, 196] on input "Select an option" at bounding box center [137, 196] width 10 height 10
click at [84, 117] on span "Select an option" at bounding box center [83, 120] width 10 height 10
click at [84, 117] on input "Select an option" at bounding box center [83, 120] width 10 height 10
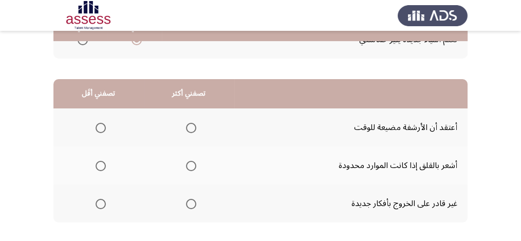
scroll to position [239, 0]
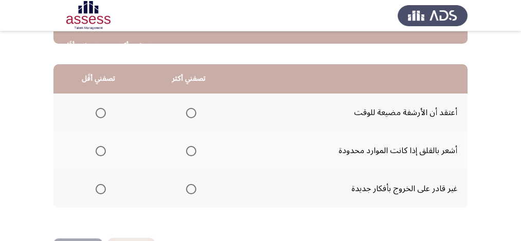
click at [191, 149] on span "Select an option" at bounding box center [191, 151] width 10 height 10
click at [191, 149] on input "Select an option" at bounding box center [191, 151] width 10 height 10
click at [101, 186] on span "Select an option" at bounding box center [101, 189] width 10 height 10
click at [101, 186] on input "Select an option" at bounding box center [101, 189] width 10 height 10
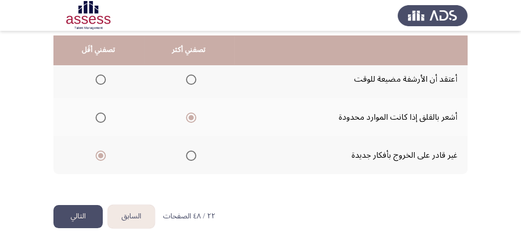
scroll to position [276, 0]
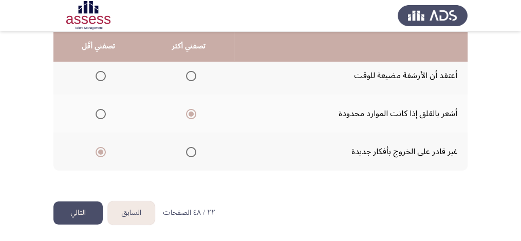
click at [78, 212] on button "التالي" at bounding box center [77, 212] width 49 height 23
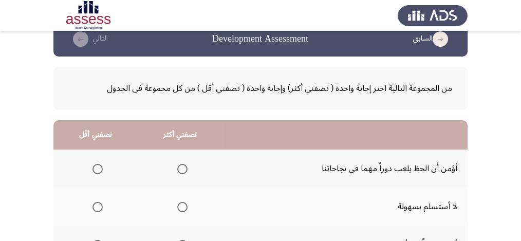
scroll to position [68, 0]
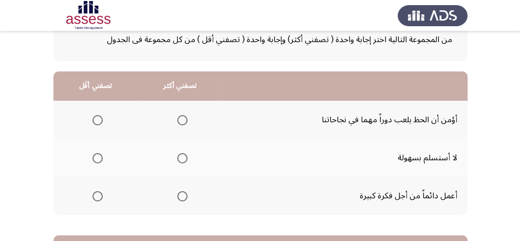
click at [183, 158] on span "Select an option" at bounding box center [182, 158] width 10 height 10
click at [183, 158] on input "Select an option" at bounding box center [182, 158] width 10 height 10
click at [96, 119] on span "Select an option" at bounding box center [97, 120] width 10 height 10
click at [96, 119] on input "Select an option" at bounding box center [97, 120] width 10 height 10
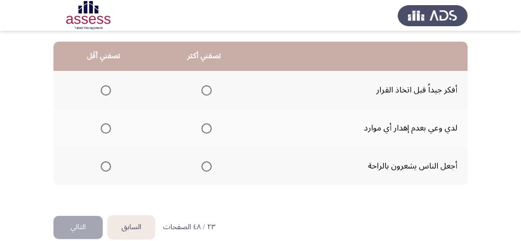
scroll to position [274, 0]
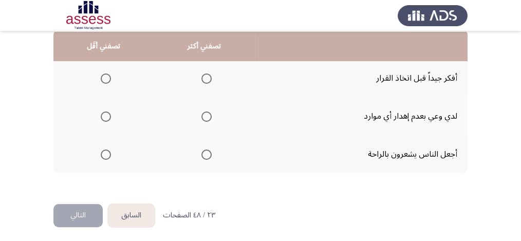
click at [103, 154] on span "Select an option" at bounding box center [106, 155] width 10 height 10
click at [103, 154] on input "Select an option" at bounding box center [106, 155] width 10 height 10
click at [208, 116] on span "Select an option" at bounding box center [206, 117] width 10 height 10
click at [208, 116] on input "Select an option" at bounding box center [206, 117] width 10 height 10
click at [81, 215] on button "التالي" at bounding box center [77, 215] width 49 height 23
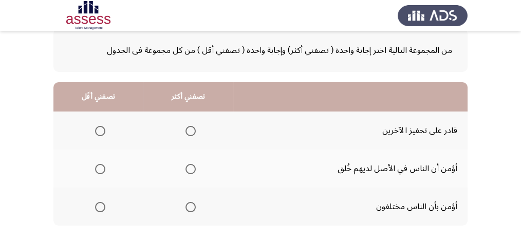
scroll to position [68, 0]
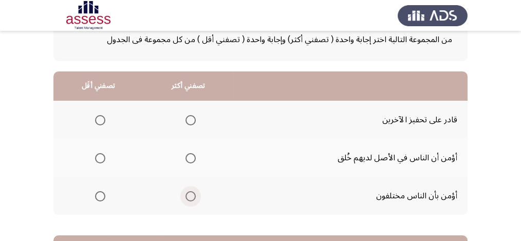
click at [194, 195] on span "Select an option" at bounding box center [191, 196] width 10 height 10
click at [194, 195] on input "Select an option" at bounding box center [191, 196] width 10 height 10
click at [100, 156] on span "Select an option" at bounding box center [100, 158] width 10 height 10
click at [100, 156] on input "Select an option" at bounding box center [100, 158] width 10 height 10
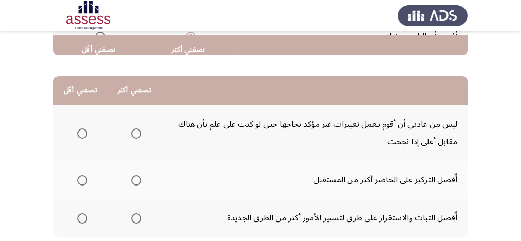
scroll to position [239, 0]
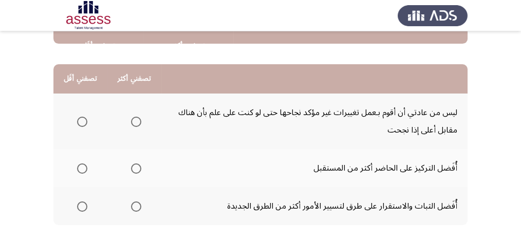
click at [136, 120] on span "Select an option" at bounding box center [136, 122] width 10 height 10
click at [136, 120] on input "Select an option" at bounding box center [136, 122] width 10 height 10
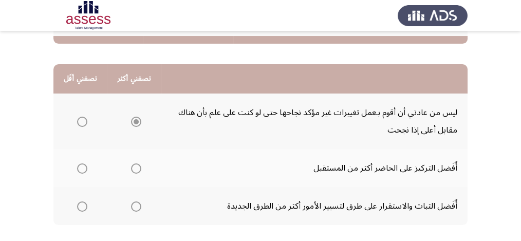
scroll to position [274, 0]
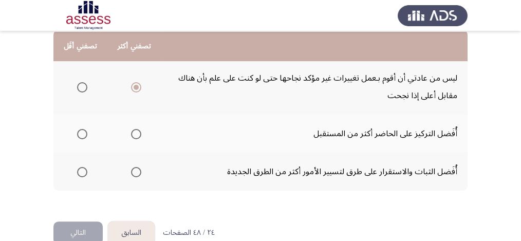
click at [83, 135] on span "Select an option" at bounding box center [82, 134] width 10 height 10
click at [83, 135] on input "Select an option" at bounding box center [82, 134] width 10 height 10
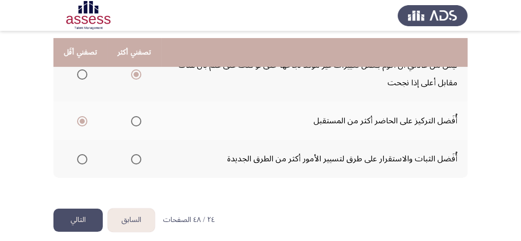
scroll to position [293, 0]
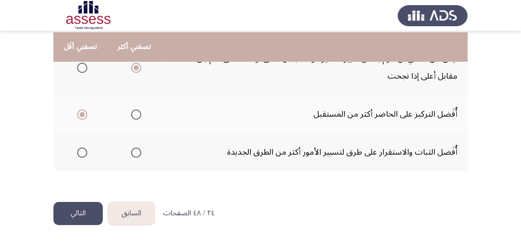
click at [83, 209] on button "التالي" at bounding box center [77, 213] width 49 height 23
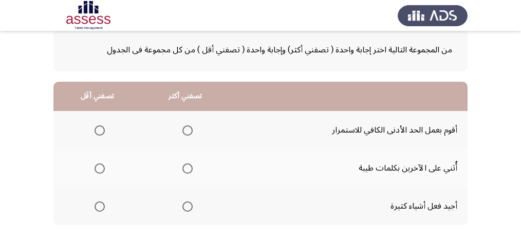
scroll to position [68, 0]
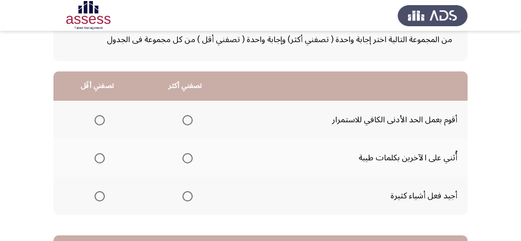
click at [102, 120] on span "Select an option" at bounding box center [100, 120] width 10 height 10
click at [102, 120] on input "Select an option" at bounding box center [100, 120] width 10 height 10
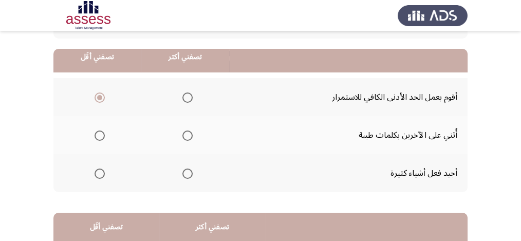
scroll to position [103, 0]
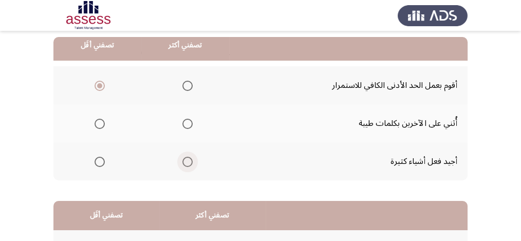
click at [190, 161] on span "Select an option" at bounding box center [187, 162] width 10 height 10
click at [190, 161] on input "Select an option" at bounding box center [187, 162] width 10 height 10
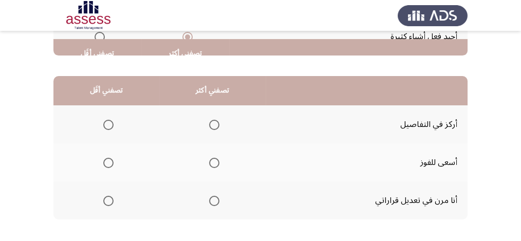
scroll to position [239, 0]
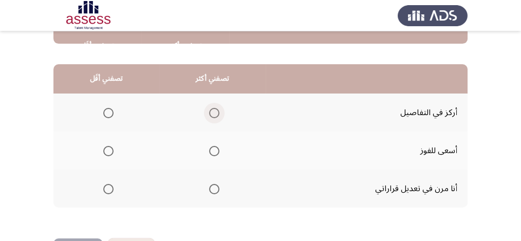
click at [212, 114] on span "Select an option" at bounding box center [214, 113] width 10 height 10
click at [212, 114] on input "Select an option" at bounding box center [214, 113] width 10 height 10
click at [104, 188] on span "Select an option" at bounding box center [108, 189] width 10 height 10
click at [104, 188] on input "Select an option" at bounding box center [108, 189] width 10 height 10
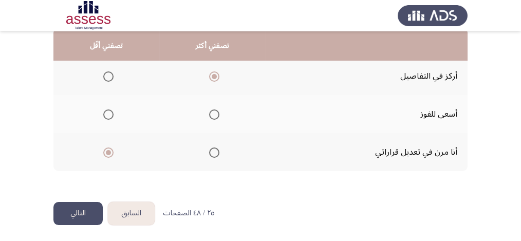
scroll to position [276, 0]
click at [85, 213] on button "التالي" at bounding box center [77, 212] width 49 height 23
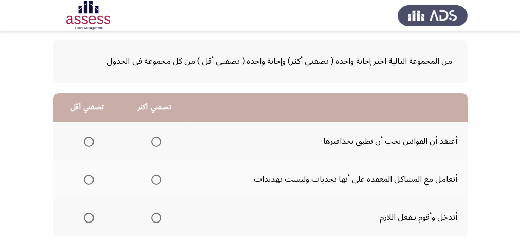
scroll to position [68, 0]
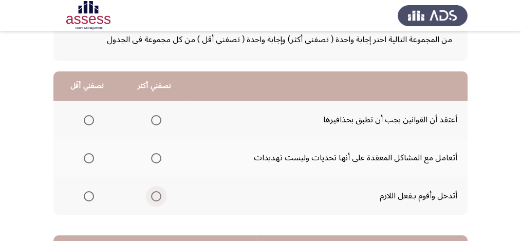
click at [159, 195] on span "Select an option" at bounding box center [156, 196] width 10 height 10
click at [159, 195] on input "Select an option" at bounding box center [156, 196] width 10 height 10
click at [88, 155] on span "Select an option" at bounding box center [89, 158] width 10 height 10
click at [88, 155] on input "Select an option" at bounding box center [89, 158] width 10 height 10
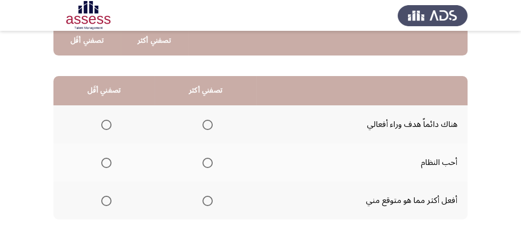
scroll to position [239, 0]
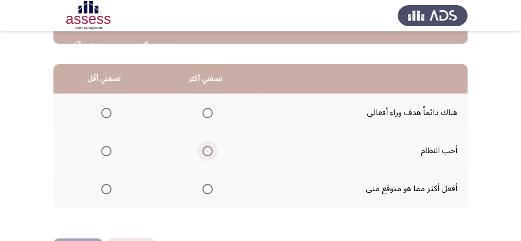
click at [207, 147] on span "Select an option" at bounding box center [207, 151] width 10 height 10
click at [207, 147] on input "Select an option" at bounding box center [207, 151] width 10 height 10
click at [104, 110] on span "Select an option" at bounding box center [106, 113] width 10 height 10
click at [104, 110] on input "Select an option" at bounding box center [106, 113] width 10 height 10
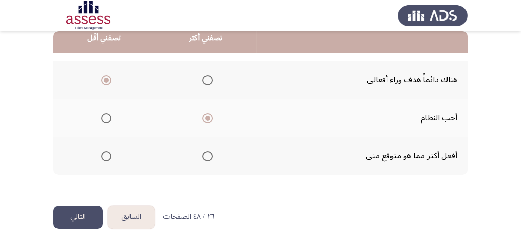
scroll to position [276, 0]
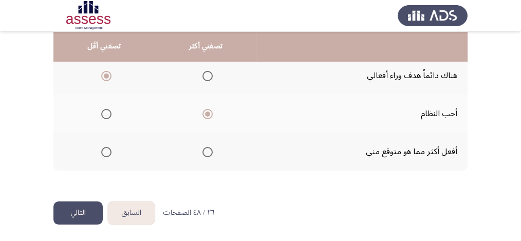
click at [71, 217] on button "التالي" at bounding box center [77, 212] width 49 height 23
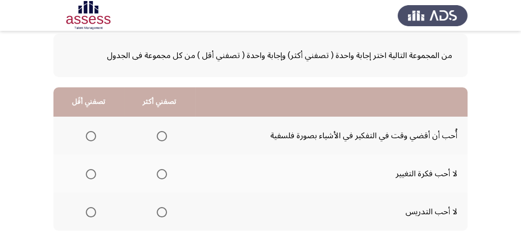
scroll to position [68, 0]
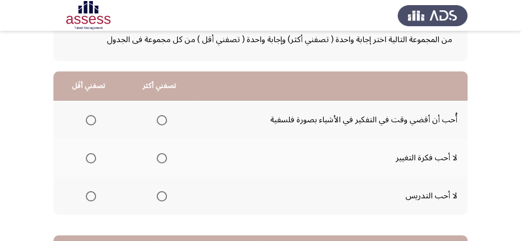
click at [162, 120] on span "Select an option" at bounding box center [162, 120] width 10 height 10
click at [162, 120] on input "Select an option" at bounding box center [162, 120] width 10 height 10
click at [91, 158] on span "Select an option" at bounding box center [91, 158] width 10 height 10
click at [91, 158] on input "Select an option" at bounding box center [91, 158] width 10 height 10
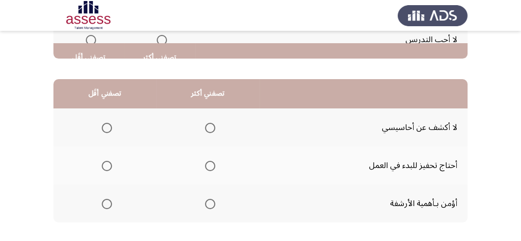
scroll to position [239, 0]
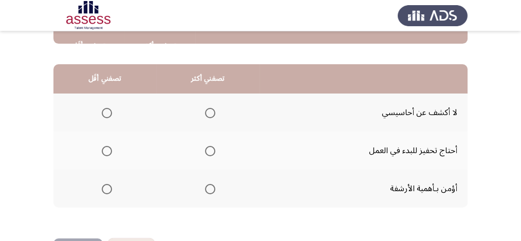
click at [211, 148] on span "Select an option" at bounding box center [210, 151] width 10 height 10
click at [211, 148] on input "Select an option" at bounding box center [210, 151] width 10 height 10
click at [110, 184] on span "Select an option" at bounding box center [107, 189] width 10 height 10
click at [110, 184] on input "Select an option" at bounding box center [107, 189] width 10 height 10
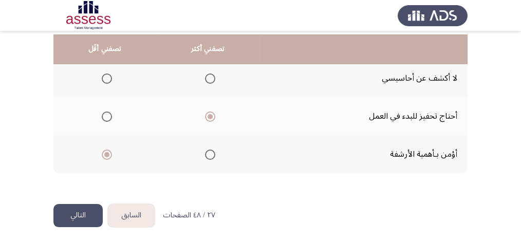
scroll to position [276, 0]
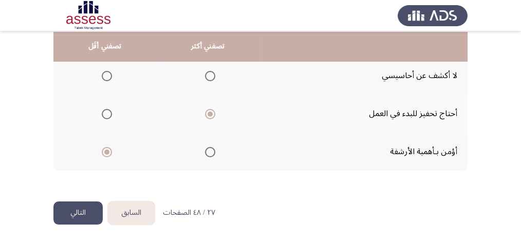
click at [89, 210] on button "التالي" at bounding box center [77, 212] width 49 height 23
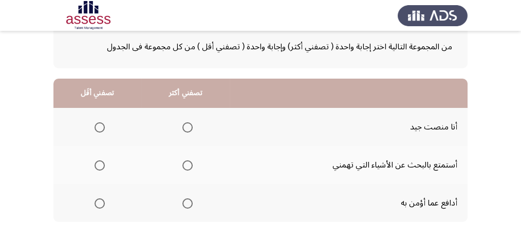
scroll to position [68, 0]
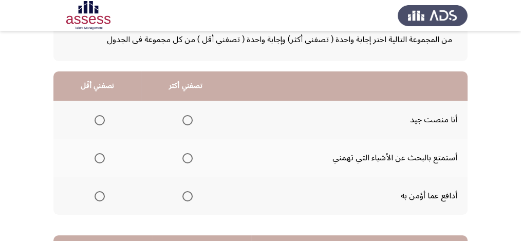
click at [197, 119] on th at bounding box center [185, 120] width 88 height 38
click at [187, 118] on span "Select an option" at bounding box center [187, 120] width 10 height 10
click at [187, 118] on input "Select an option" at bounding box center [187, 120] width 10 height 10
click at [100, 154] on span "Select an option" at bounding box center [100, 158] width 10 height 10
click at [100, 154] on input "Select an option" at bounding box center [100, 158] width 10 height 10
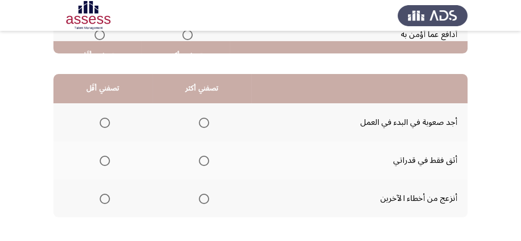
scroll to position [239, 0]
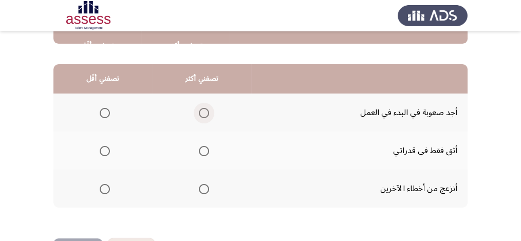
click at [207, 110] on span "Select an option" at bounding box center [204, 113] width 10 height 10
click at [207, 110] on input "Select an option" at bounding box center [204, 113] width 10 height 10
click at [108, 185] on span "Select an option" at bounding box center [105, 189] width 10 height 10
click at [108, 185] on input "Select an option" at bounding box center [105, 189] width 10 height 10
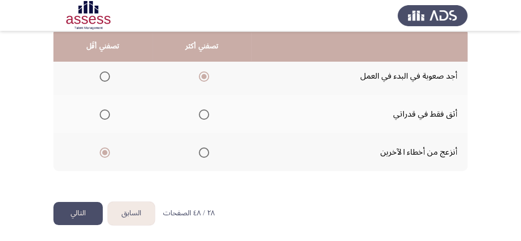
scroll to position [276, 0]
click at [88, 212] on button "التالي" at bounding box center [77, 212] width 49 height 23
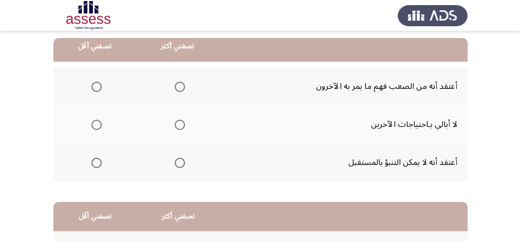
scroll to position [103, 0]
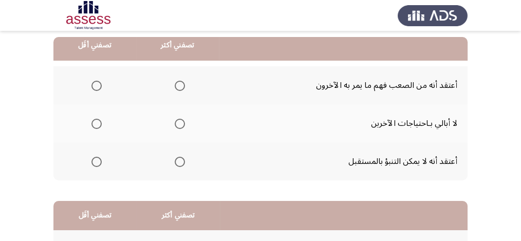
click at [94, 123] on span "Select an option" at bounding box center [96, 124] width 10 height 10
click at [94, 123] on input "Select an option" at bounding box center [96, 124] width 10 height 10
click at [175, 85] on span "Select an option" at bounding box center [180, 86] width 10 height 10
click at [175, 85] on input "Select an option" at bounding box center [180, 86] width 10 height 10
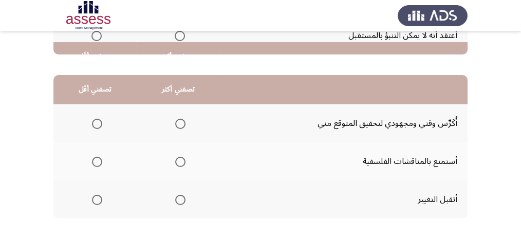
scroll to position [239, 0]
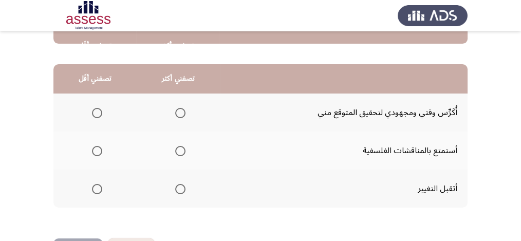
click at [178, 113] on span "Select an option" at bounding box center [180, 113] width 10 height 10
click at [178, 113] on input "Select an option" at bounding box center [180, 113] width 10 height 10
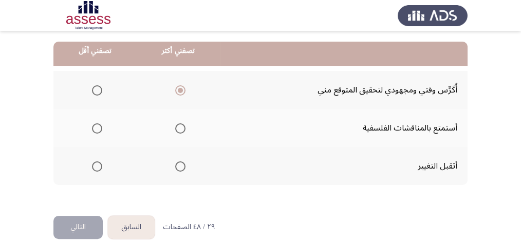
scroll to position [274, 0]
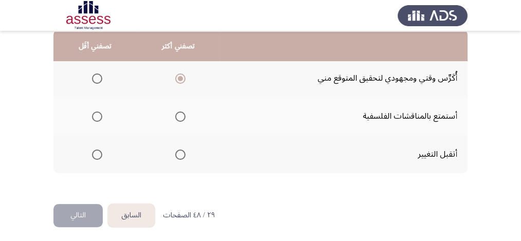
click at [98, 113] on span "Select an option" at bounding box center [97, 117] width 10 height 10
click at [98, 113] on input "Select an option" at bounding box center [97, 117] width 10 height 10
click at [92, 213] on button "التالي" at bounding box center [77, 215] width 49 height 23
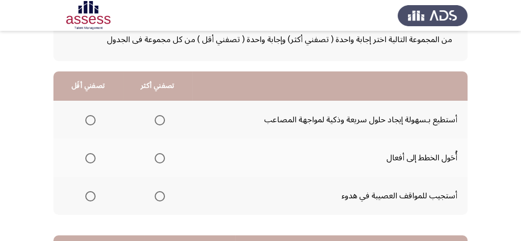
scroll to position [103, 0]
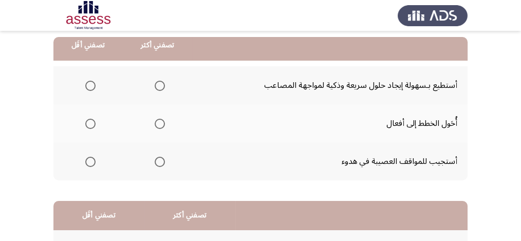
click at [158, 158] on span "Select an option" at bounding box center [160, 162] width 10 height 10
click at [158, 158] on input "Select an option" at bounding box center [160, 162] width 10 height 10
click at [90, 121] on span "Select an option" at bounding box center [90, 124] width 10 height 10
click at [90, 121] on input "Select an option" at bounding box center [90, 124] width 10 height 10
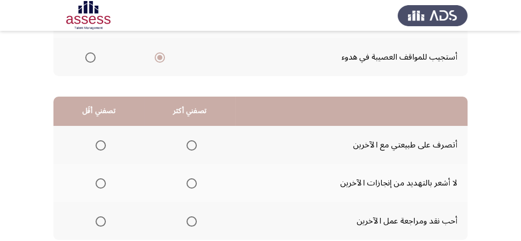
scroll to position [239, 0]
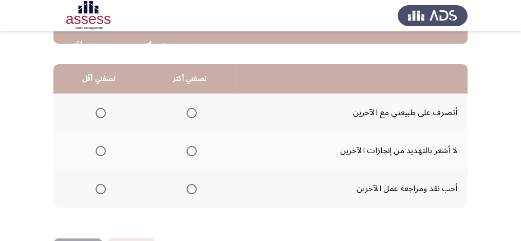
click at [99, 187] on span "Select an option" at bounding box center [101, 189] width 10 height 10
click at [99, 187] on input "Select an option" at bounding box center [101, 189] width 10 height 10
click at [191, 146] on span "Select an option" at bounding box center [192, 151] width 10 height 10
click at [191, 146] on input "Select an option" at bounding box center [192, 151] width 10 height 10
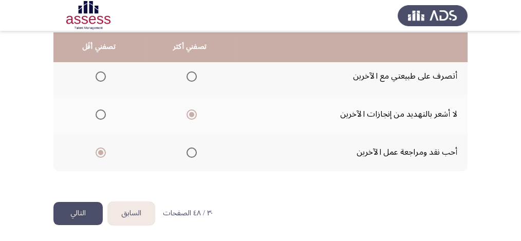
scroll to position [276, 0]
click at [81, 214] on button "التالي" at bounding box center [77, 212] width 49 height 23
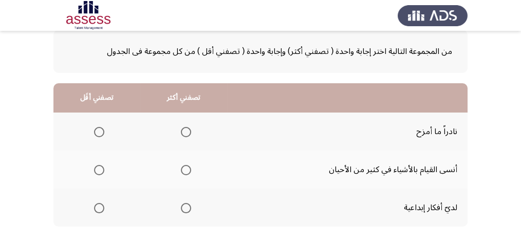
scroll to position [68, 0]
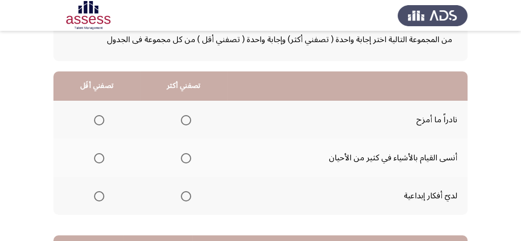
click at [181, 195] on span "Select an option" at bounding box center [186, 196] width 10 height 10
click at [181, 195] on input "Select an option" at bounding box center [186, 196] width 10 height 10
click at [99, 157] on span "Select an option" at bounding box center [99, 158] width 10 height 10
click at [99, 157] on input "Select an option" at bounding box center [99, 158] width 10 height 10
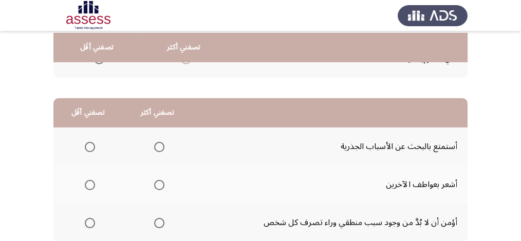
scroll to position [239, 0]
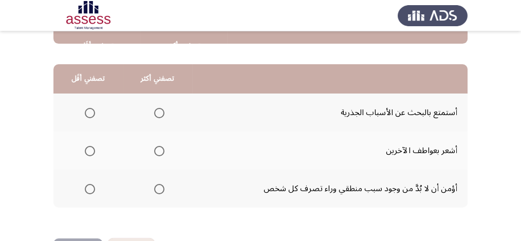
click at [161, 188] on span "Select an option" at bounding box center [159, 189] width 10 height 10
click at [161, 188] on input "Select an option" at bounding box center [159, 189] width 10 height 10
click at [87, 109] on span "Select an option" at bounding box center [90, 113] width 10 height 10
click at [87, 109] on input "Select an option" at bounding box center [90, 113] width 10 height 10
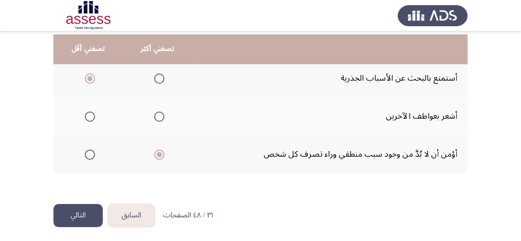
scroll to position [276, 0]
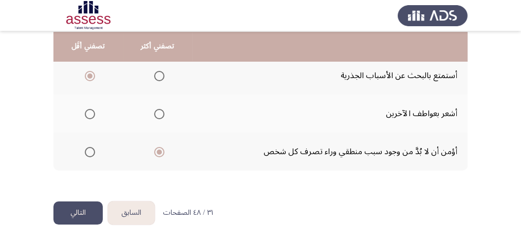
click at [70, 209] on button "التالي" at bounding box center [77, 212] width 49 height 23
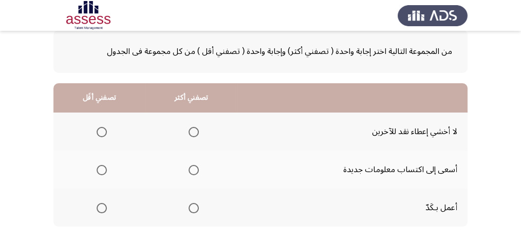
scroll to position [68, 0]
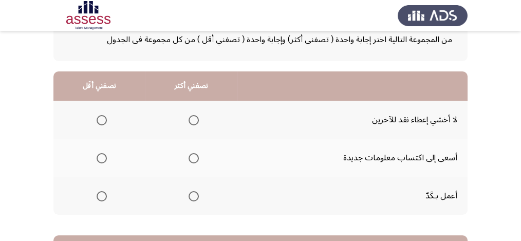
click at [193, 197] on span "Select an option" at bounding box center [194, 196] width 10 height 10
click at [193, 197] on input "Select an option" at bounding box center [194, 196] width 10 height 10
click at [106, 119] on th at bounding box center [99, 120] width 92 height 38
click at [105, 119] on span "Select an option" at bounding box center [102, 120] width 10 height 10
click at [105, 119] on input "Select an option" at bounding box center [102, 120] width 10 height 10
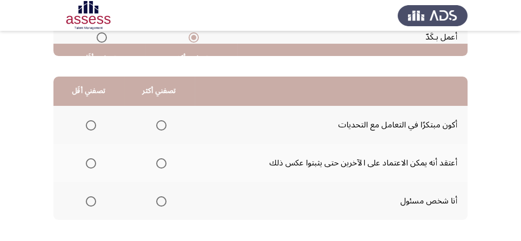
scroll to position [239, 0]
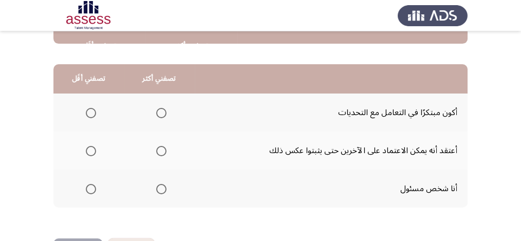
click at [162, 188] on span "Select an option" at bounding box center [161, 189] width 10 height 10
click at [162, 188] on input "Select an option" at bounding box center [161, 189] width 10 height 10
click at [90, 112] on span "Select an option" at bounding box center [91, 113] width 10 height 10
click at [90, 112] on input "Select an option" at bounding box center [91, 113] width 10 height 10
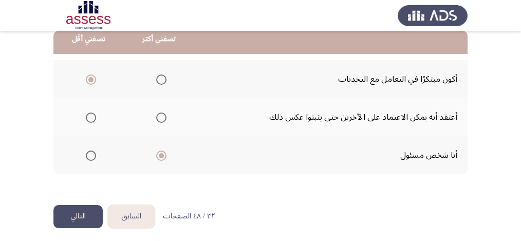
scroll to position [276, 0]
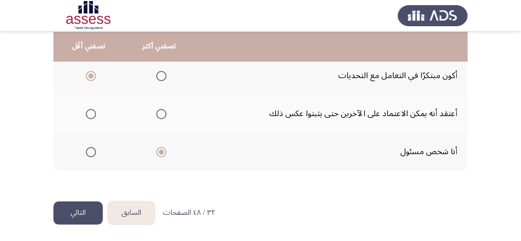
click at [72, 210] on button "التالي" at bounding box center [77, 212] width 49 height 23
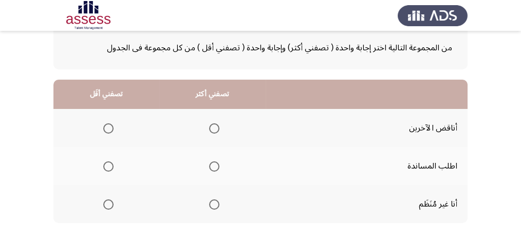
scroll to position [68, 0]
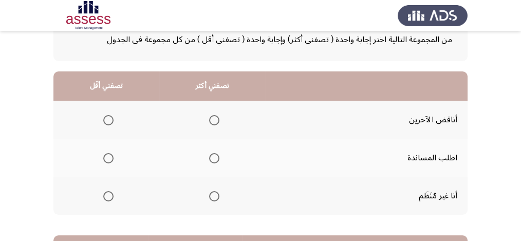
click at [213, 156] on span "Select an option" at bounding box center [214, 158] width 10 height 10
click at [213, 156] on input "Select an option" at bounding box center [214, 158] width 10 height 10
click at [110, 194] on span "Select an option" at bounding box center [108, 196] width 10 height 10
click at [110, 194] on input "Select an option" at bounding box center [108, 196] width 10 height 10
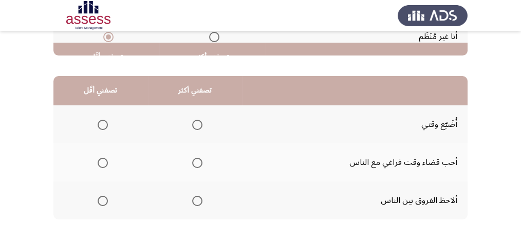
scroll to position [239, 0]
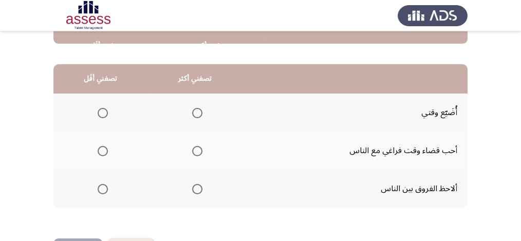
click at [198, 190] on span "Select an option" at bounding box center [197, 189] width 10 height 10
click at [198, 190] on input "Select an option" at bounding box center [197, 189] width 10 height 10
click at [102, 110] on span "Select an option" at bounding box center [103, 113] width 10 height 10
click at [102, 110] on input "Select an option" at bounding box center [103, 113] width 10 height 10
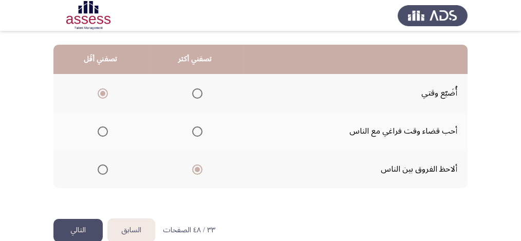
scroll to position [276, 0]
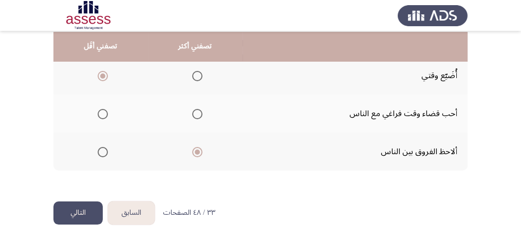
click at [86, 211] on button "التالي" at bounding box center [77, 212] width 49 height 23
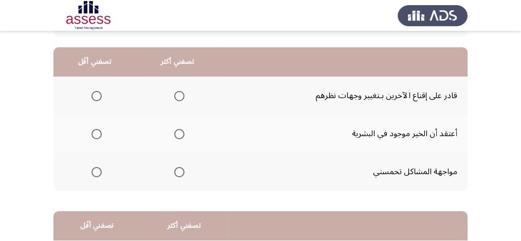
scroll to position [103, 0]
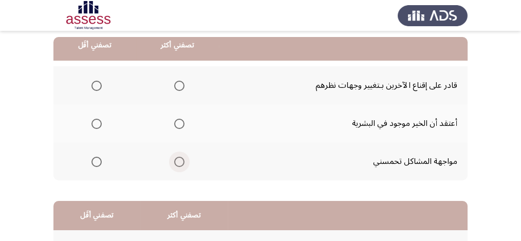
click at [178, 158] on span "Select an option" at bounding box center [179, 162] width 10 height 10
click at [178, 158] on input "Select an option" at bounding box center [179, 162] width 10 height 10
click at [97, 86] on span "Select an option" at bounding box center [96, 86] width 10 height 10
click at [97, 86] on input "Select an option" at bounding box center [96, 86] width 10 height 10
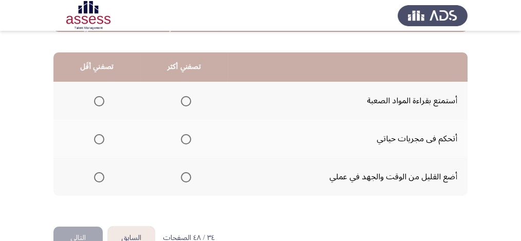
scroll to position [239, 0]
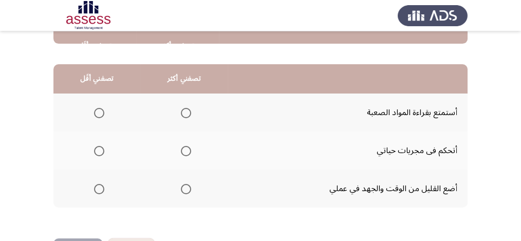
click at [98, 189] on span "Select an option" at bounding box center [99, 189] width 10 height 10
click at [98, 189] on input "Select an option" at bounding box center [99, 189] width 10 height 10
click at [190, 152] on span "Select an option" at bounding box center [186, 151] width 10 height 10
click at [190, 152] on input "Select an option" at bounding box center [186, 151] width 10 height 10
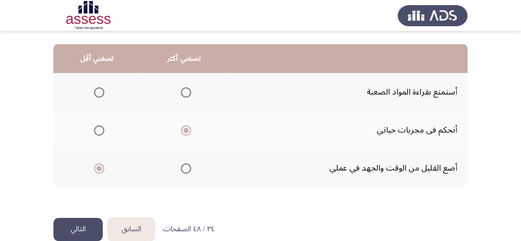
scroll to position [276, 0]
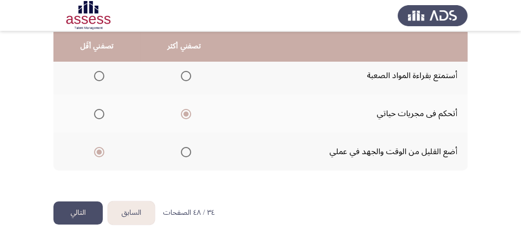
click at [86, 206] on button "التالي" at bounding box center [77, 212] width 49 height 23
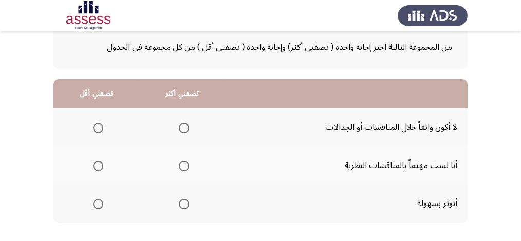
scroll to position [68, 0]
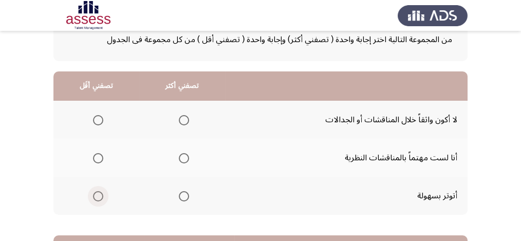
click at [95, 194] on span "Select an option" at bounding box center [98, 196] width 10 height 10
click at [95, 194] on input "Select an option" at bounding box center [98, 196] width 10 height 10
click at [182, 158] on span "Select an option" at bounding box center [184, 158] width 10 height 10
click at [182, 158] on input "Select an option" at bounding box center [184, 158] width 10 height 10
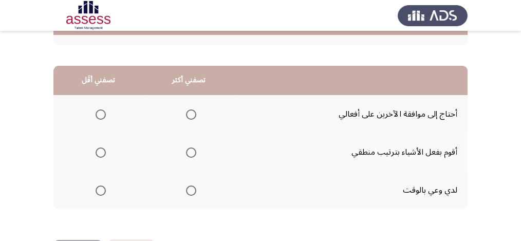
scroll to position [239, 0]
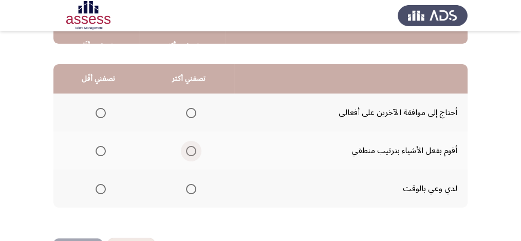
click at [195, 150] on span "Select an option" at bounding box center [191, 151] width 10 height 10
click at [195, 150] on input "Select an option" at bounding box center [191, 151] width 10 height 10
click at [101, 109] on span "Select an option" at bounding box center [101, 113] width 10 height 10
click at [101, 109] on input "Select an option" at bounding box center [101, 113] width 10 height 10
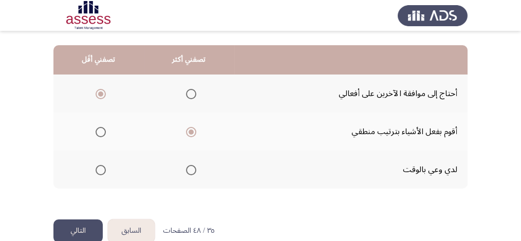
scroll to position [276, 0]
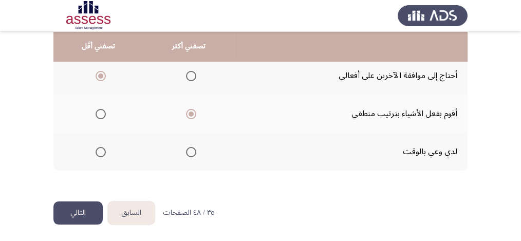
click at [89, 205] on button "التالي" at bounding box center [77, 212] width 49 height 23
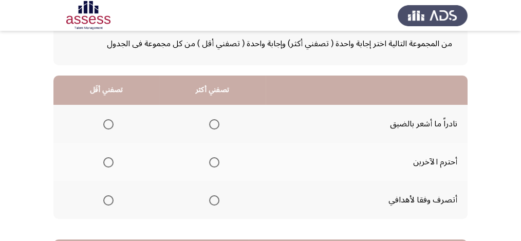
scroll to position [68, 0]
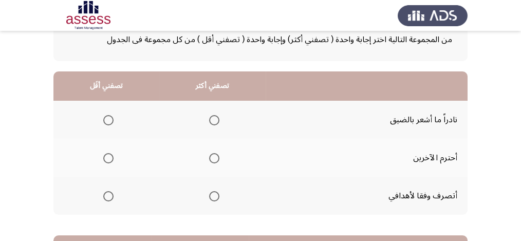
click at [214, 158] on span "Select an option" at bounding box center [214, 158] width 0 height 0
click at [213, 157] on input "Select an option" at bounding box center [214, 158] width 10 height 10
click at [108, 117] on span "Select an option" at bounding box center [108, 120] width 10 height 10
click at [108, 117] on input "Select an option" at bounding box center [108, 120] width 10 height 10
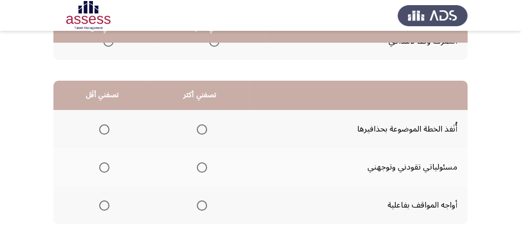
scroll to position [239, 0]
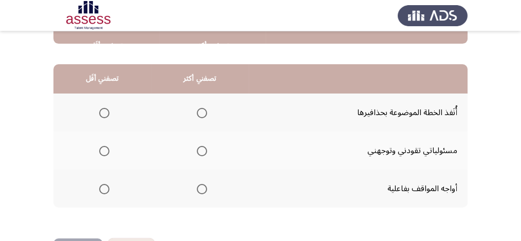
click at [200, 147] on span "Select an option" at bounding box center [202, 151] width 10 height 10
click at [200, 147] on input "Select an option" at bounding box center [202, 151] width 10 height 10
click at [99, 109] on span "Select an option" at bounding box center [104, 113] width 10 height 10
click at [99, 109] on input "Select an option" at bounding box center [104, 113] width 10 height 10
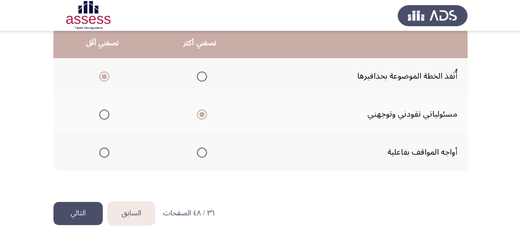
scroll to position [276, 0]
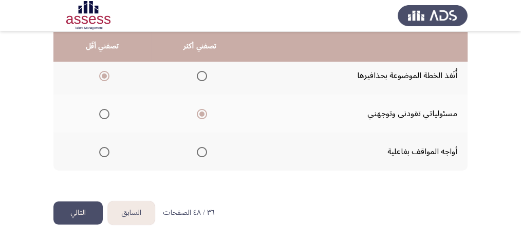
click at [67, 207] on button "التالي" at bounding box center [77, 212] width 49 height 23
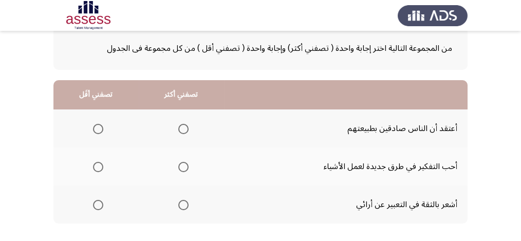
scroll to position [68, 0]
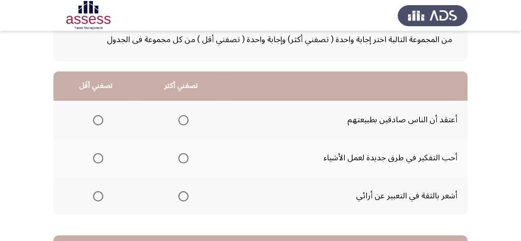
click at [184, 194] on span "Select an option" at bounding box center [183, 196] width 10 height 10
click at [184, 194] on input "Select an option" at bounding box center [183, 196] width 10 height 10
click at [98, 118] on span "Select an option" at bounding box center [98, 120] width 10 height 10
click at [98, 118] on input "Select an option" at bounding box center [98, 120] width 10 height 10
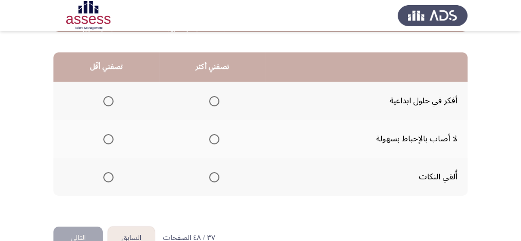
scroll to position [239, 0]
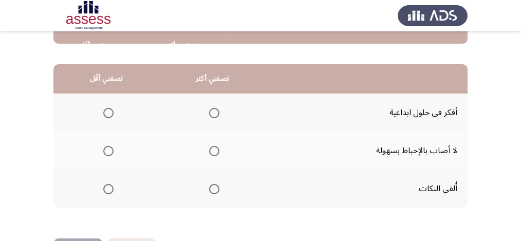
click at [213, 110] on span "Select an option" at bounding box center [214, 113] width 10 height 10
click at [213, 110] on input "Select an option" at bounding box center [214, 113] width 10 height 10
click at [105, 184] on span "Select an option" at bounding box center [108, 189] width 10 height 10
click at [105, 184] on input "Select an option" at bounding box center [108, 189] width 10 height 10
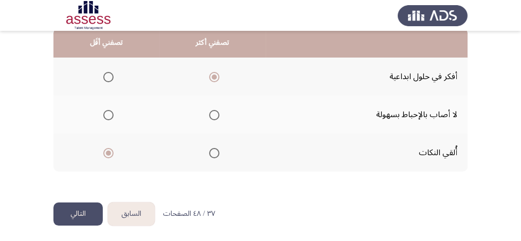
scroll to position [276, 0]
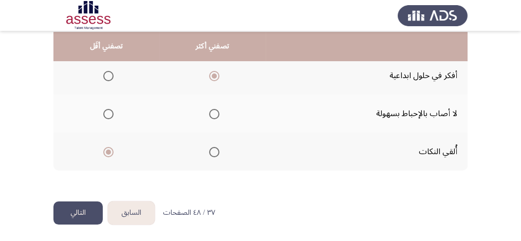
click at [89, 208] on button "التالي" at bounding box center [77, 212] width 49 height 23
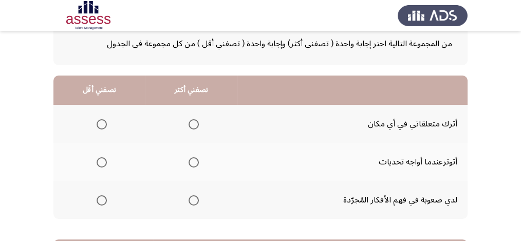
scroll to position [68, 0]
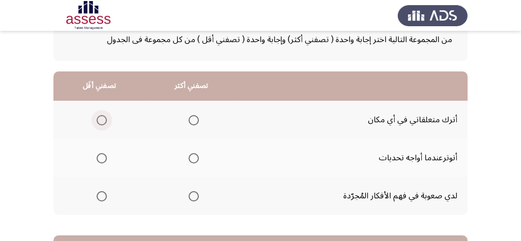
click at [103, 118] on span "Select an option" at bounding box center [102, 120] width 10 height 10
click at [103, 118] on input "Select an option" at bounding box center [102, 120] width 10 height 10
click at [192, 198] on span "Select an option" at bounding box center [194, 196] width 10 height 10
click at [192, 198] on input "Select an option" at bounding box center [194, 196] width 10 height 10
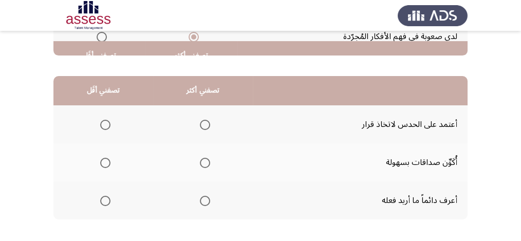
scroll to position [239, 0]
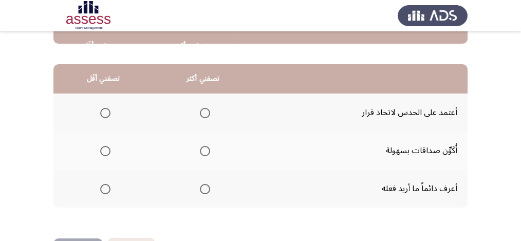
click at [203, 191] on span "Select an option" at bounding box center [205, 189] width 10 height 10
click at [203, 191] on input "Select an option" at bounding box center [205, 189] width 10 height 10
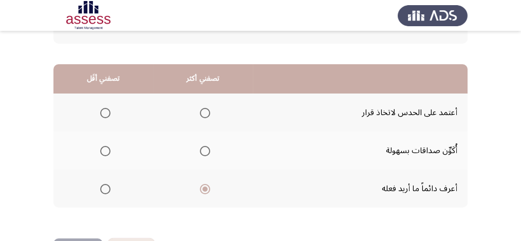
scroll to position [276, 0]
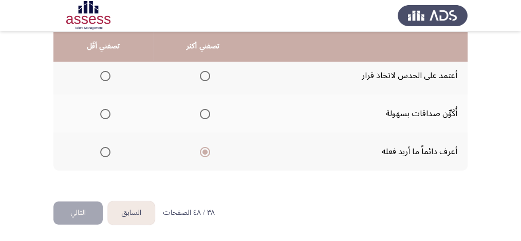
click at [107, 72] on span "Select an option" at bounding box center [105, 76] width 10 height 10
click at [107, 72] on input "Select an option" at bounding box center [105, 76] width 10 height 10
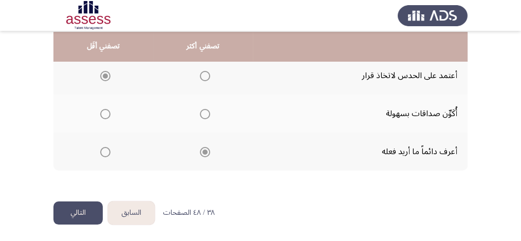
click at [84, 211] on button "التالي" at bounding box center [77, 212] width 49 height 23
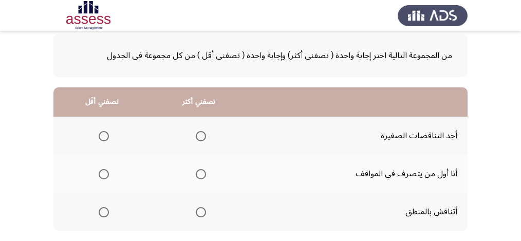
scroll to position [68, 0]
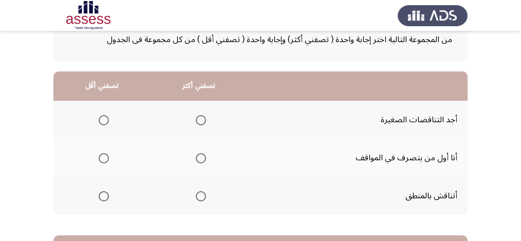
click at [198, 196] on span "Select an option" at bounding box center [201, 196] width 10 height 10
click at [198, 196] on input "Select an option" at bounding box center [201, 196] width 10 height 10
click at [101, 157] on span "Select an option" at bounding box center [104, 158] width 10 height 10
click at [101, 157] on input "Select an option" at bounding box center [104, 158] width 10 height 10
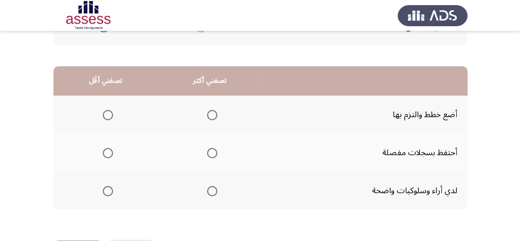
scroll to position [239, 0]
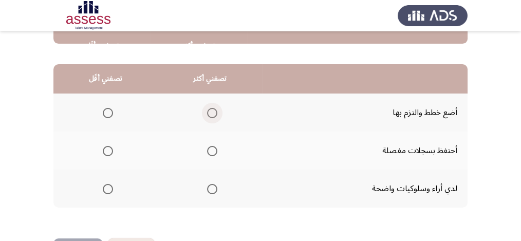
click at [210, 112] on span "Select an option" at bounding box center [212, 113] width 10 height 10
click at [210, 112] on input "Select an option" at bounding box center [212, 113] width 10 height 10
click at [107, 149] on span "Select an option" at bounding box center [108, 151] width 10 height 10
click at [107, 149] on input "Select an option" at bounding box center [108, 151] width 10 height 10
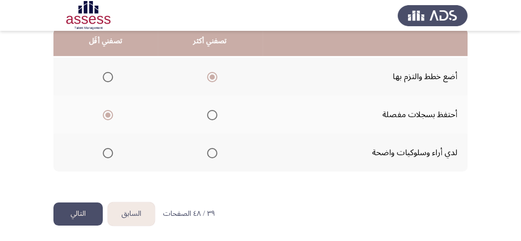
scroll to position [276, 0]
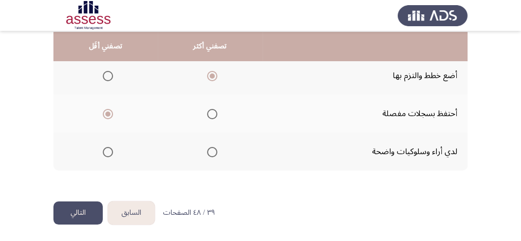
click at [72, 208] on button "التالي" at bounding box center [77, 212] width 49 height 23
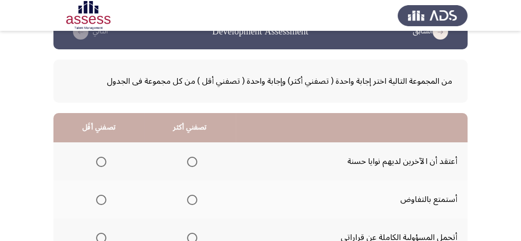
scroll to position [68, 0]
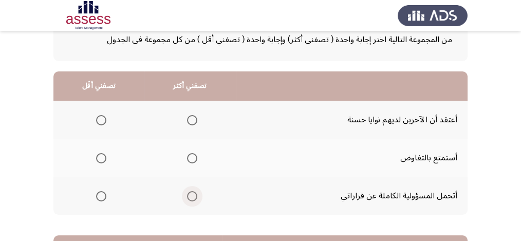
click at [189, 195] on span "Select an option" at bounding box center [192, 196] width 10 height 10
click at [189, 195] on input "Select an option" at bounding box center [192, 196] width 10 height 10
click at [103, 118] on span "Select an option" at bounding box center [101, 120] width 10 height 10
click at [103, 118] on input "Select an option" at bounding box center [101, 120] width 10 height 10
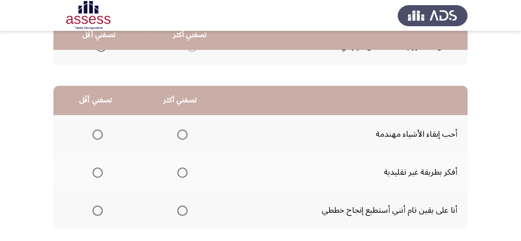
scroll to position [239, 0]
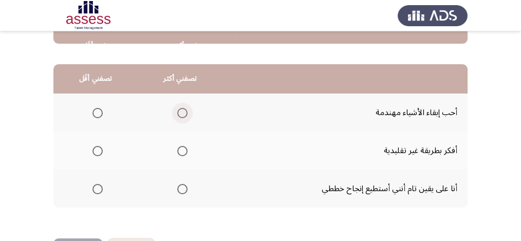
click at [185, 110] on span "Select an option" at bounding box center [182, 113] width 10 height 10
click at [185, 110] on input "Select an option" at bounding box center [182, 113] width 10 height 10
click at [101, 150] on span "Select an option" at bounding box center [97, 151] width 10 height 10
click at [101, 150] on input "Select an option" at bounding box center [97, 151] width 10 height 10
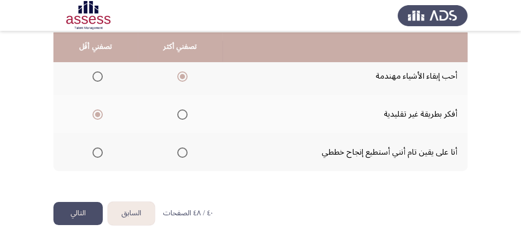
scroll to position [276, 0]
click at [91, 214] on button "التالي" at bounding box center [77, 212] width 49 height 23
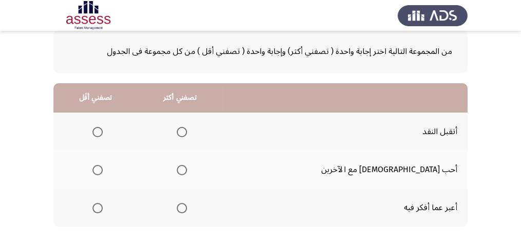
scroll to position [68, 0]
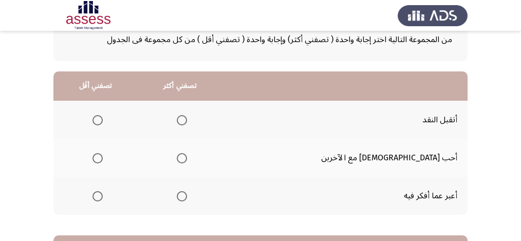
click at [187, 194] on span "Select an option" at bounding box center [182, 196] width 10 height 10
click at [187, 194] on input "Select an option" at bounding box center [182, 196] width 10 height 10
click at [103, 158] on span "Select an option" at bounding box center [97, 158] width 10 height 10
click at [103, 158] on input "Select an option" at bounding box center [97, 158] width 10 height 10
click at [103, 119] on span "Select an option" at bounding box center [97, 120] width 10 height 10
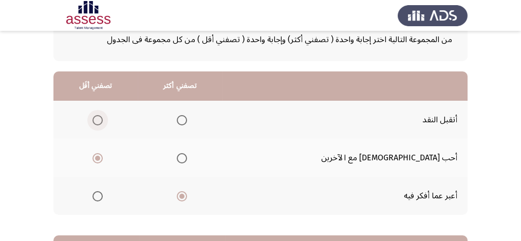
click at [103, 119] on input "Select an option" at bounding box center [97, 120] width 10 height 10
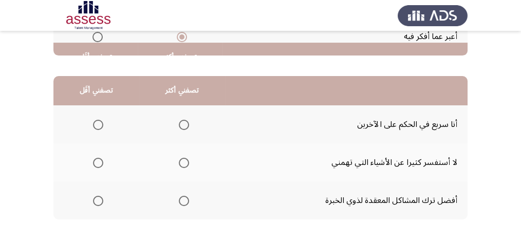
scroll to position [239, 0]
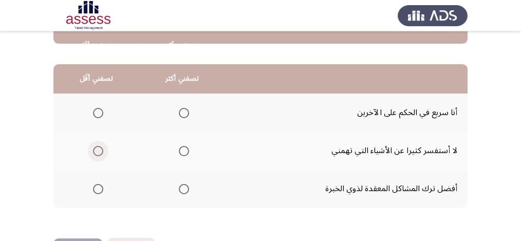
click at [95, 149] on span "Select an option" at bounding box center [98, 151] width 10 height 10
click at [95, 149] on input "Select an option" at bounding box center [98, 151] width 10 height 10
click at [187, 111] on span "Select an option" at bounding box center [184, 113] width 10 height 10
click at [187, 111] on input "Select an option" at bounding box center [184, 113] width 10 height 10
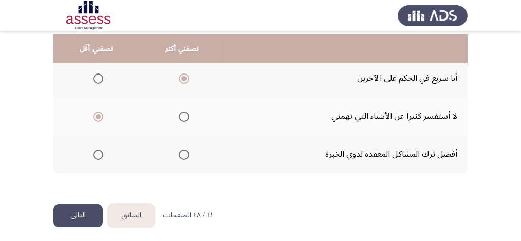
scroll to position [276, 0]
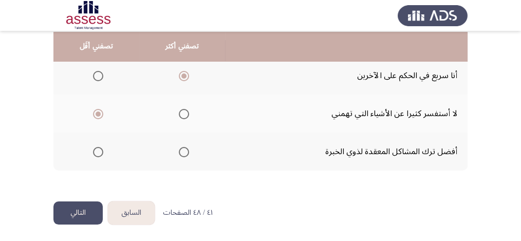
click at [76, 207] on button "التالي" at bounding box center [77, 212] width 49 height 23
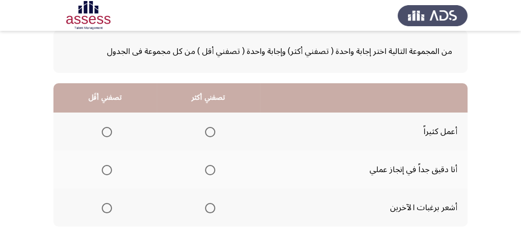
scroll to position [68, 0]
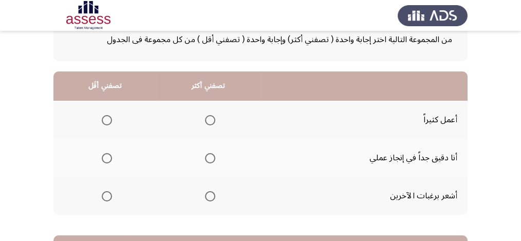
click at [103, 196] on span "Select an option" at bounding box center [107, 196] width 10 height 10
click at [103, 196] on input "Select an option" at bounding box center [107, 196] width 10 height 10
click at [211, 153] on span "Select an option" at bounding box center [210, 158] width 10 height 10
click at [211, 153] on input "Select an option" at bounding box center [210, 158] width 10 height 10
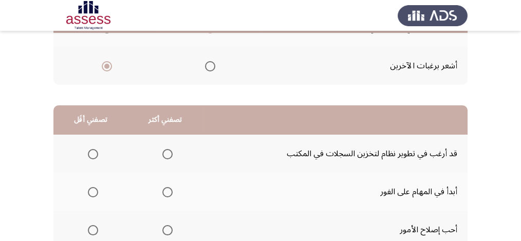
scroll to position [239, 0]
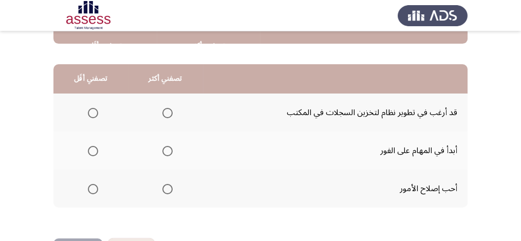
click at [169, 188] on span "Select an option" at bounding box center [167, 189] width 10 height 10
click at [169, 188] on input "Select an option" at bounding box center [167, 189] width 10 height 10
click at [96, 110] on span "Select an option" at bounding box center [93, 113] width 10 height 10
click at [96, 110] on input "Select an option" at bounding box center [93, 113] width 10 height 10
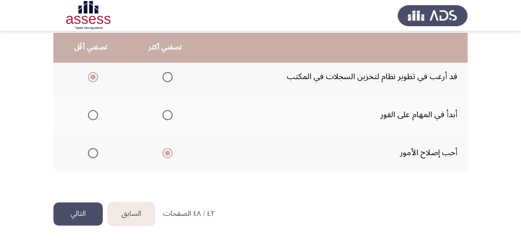
scroll to position [276, 0]
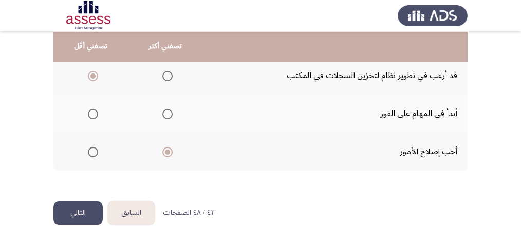
click at [84, 208] on button "التالي" at bounding box center [77, 212] width 49 height 23
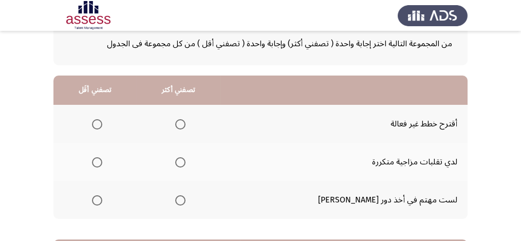
scroll to position [68, 0]
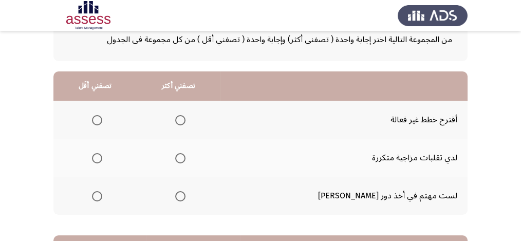
click at [186, 120] on span "Select an option" at bounding box center [180, 120] width 10 height 10
click at [186, 120] on input "Select an option" at bounding box center [180, 120] width 10 height 10
click at [186, 193] on span "Select an option" at bounding box center [180, 196] width 10 height 10
click at [186, 193] on input "Select an option" at bounding box center [180, 196] width 10 height 10
click at [102, 116] on span "Select an option" at bounding box center [97, 120] width 10 height 10
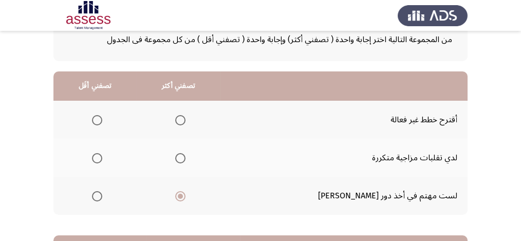
click at [102, 116] on input "Select an option" at bounding box center [97, 120] width 10 height 10
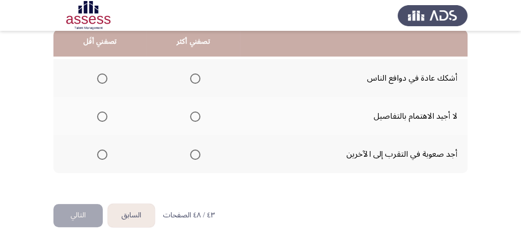
scroll to position [239, 0]
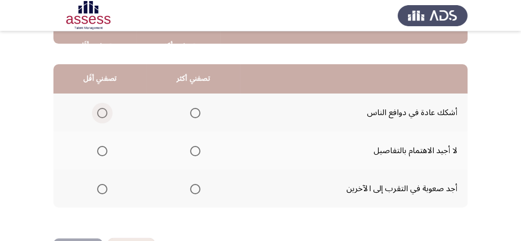
click at [104, 115] on span "Select an option" at bounding box center [102, 113] width 10 height 10
click at [104, 115] on input "Select an option" at bounding box center [102, 113] width 10 height 10
click at [195, 188] on span "Select an option" at bounding box center [195, 189] width 10 height 10
click at [195, 188] on input "Select an option" at bounding box center [195, 189] width 10 height 10
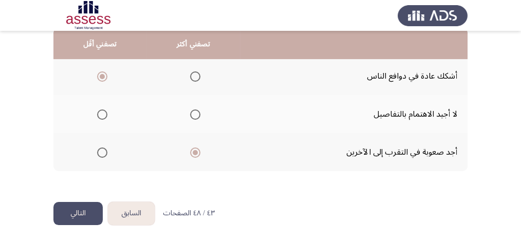
scroll to position [276, 0]
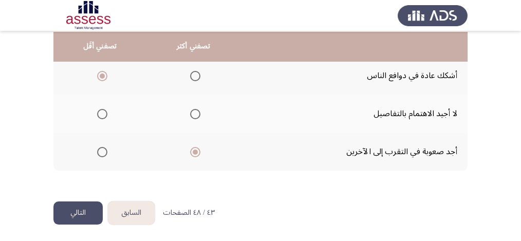
click at [88, 211] on button "التالي" at bounding box center [77, 212] width 49 height 23
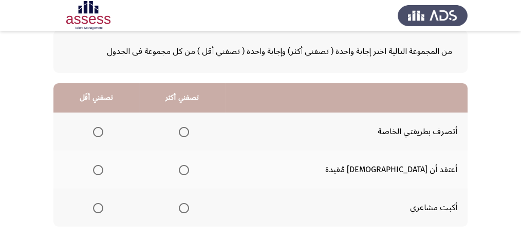
scroll to position [68, 0]
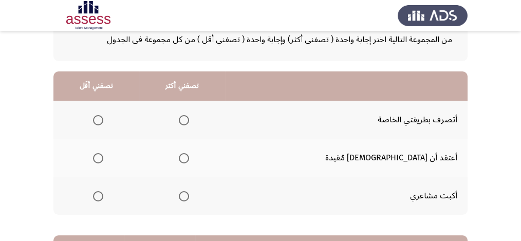
click at [103, 158] on span "Select an option" at bounding box center [98, 158] width 10 height 10
click at [103, 158] on input "Select an option" at bounding box center [98, 158] width 10 height 10
click at [189, 121] on span "Select an option" at bounding box center [184, 120] width 10 height 10
click at [189, 121] on input "Select an option" at bounding box center [184, 120] width 10 height 10
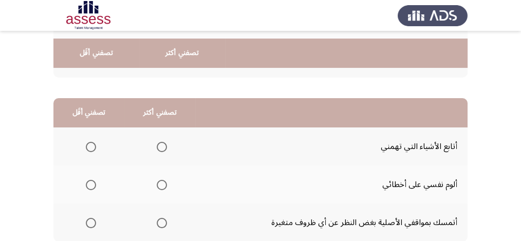
scroll to position [239, 0]
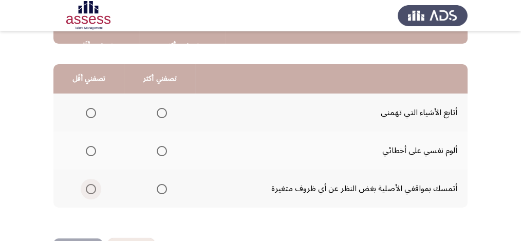
click at [86, 188] on span "Select an option" at bounding box center [91, 189] width 10 height 10
click at [86, 188] on input "Select an option" at bounding box center [91, 189] width 10 height 10
click at [164, 150] on span "Select an option" at bounding box center [162, 151] width 10 height 10
click at [164, 150] on input "Select an option" at bounding box center [162, 151] width 10 height 10
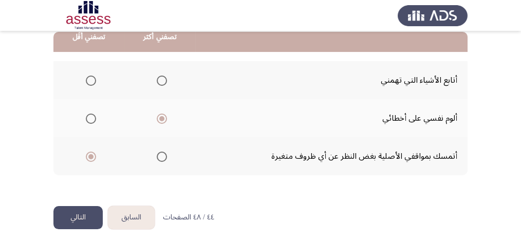
scroll to position [276, 0]
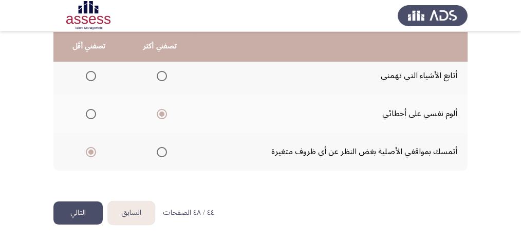
drag, startPoint x: 94, startPoint y: 211, endPoint x: 115, endPoint y: 204, distance: 22.7
click at [93, 211] on button "التالي" at bounding box center [77, 212] width 49 height 23
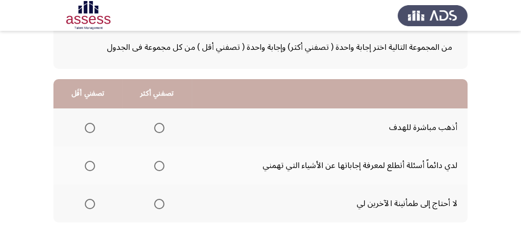
scroll to position [68, 0]
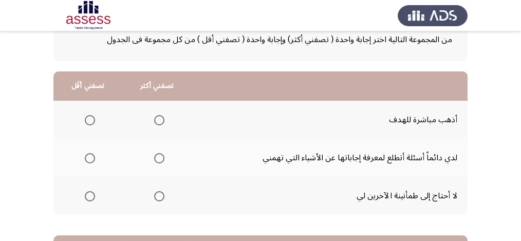
click at [162, 118] on span "Select an option" at bounding box center [159, 120] width 10 height 10
click at [162, 118] on input "Select an option" at bounding box center [159, 120] width 10 height 10
click at [87, 196] on span "Select an option" at bounding box center [90, 196] width 10 height 10
click at [87, 196] on input "Select an option" at bounding box center [90, 196] width 10 height 10
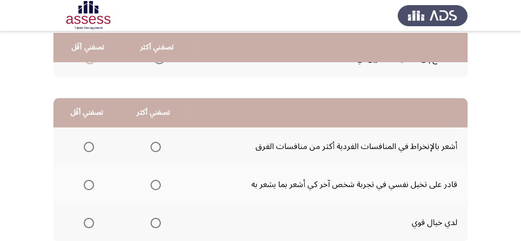
scroll to position [239, 0]
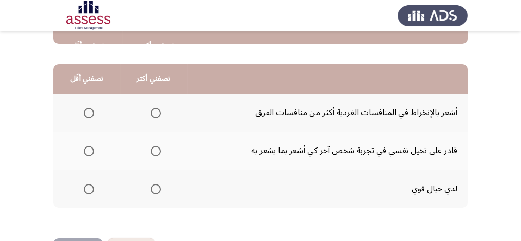
click at [156, 150] on span "Select an option" at bounding box center [156, 151] width 10 height 10
click at [156, 150] on input "Select an option" at bounding box center [156, 151] width 10 height 10
click at [91, 113] on span "Select an option" at bounding box center [89, 113] width 10 height 10
click at [91, 113] on input "Select an option" at bounding box center [89, 113] width 10 height 10
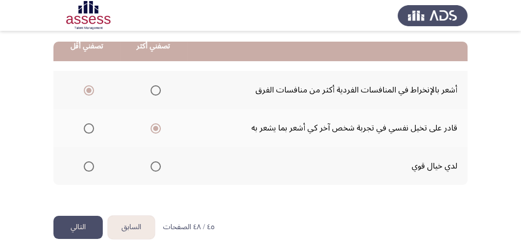
scroll to position [276, 0]
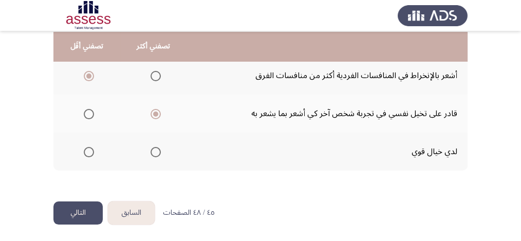
click at [93, 208] on button "التالي" at bounding box center [77, 212] width 49 height 23
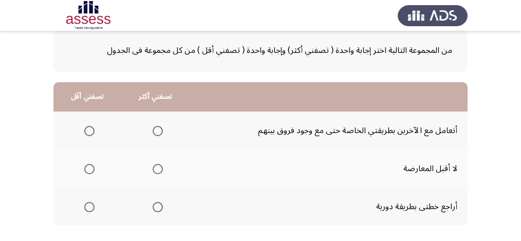
scroll to position [68, 0]
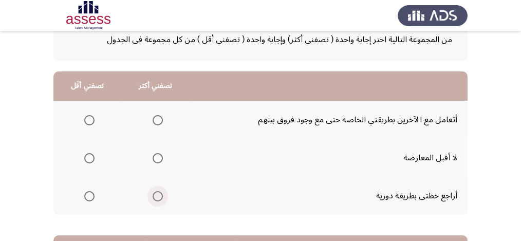
click at [153, 196] on span "Select an option" at bounding box center [158, 196] width 10 height 10
click at [153, 196] on input "Select an option" at bounding box center [158, 196] width 10 height 10
click at [90, 159] on span "Select an option" at bounding box center [89, 158] width 10 height 10
click at [90, 159] on input "Select an option" at bounding box center [89, 158] width 10 height 10
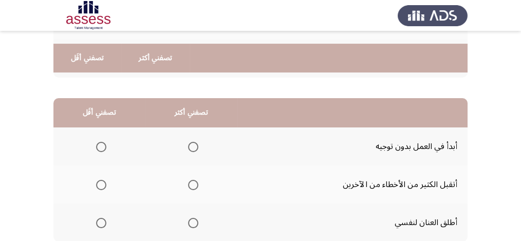
scroll to position [239, 0]
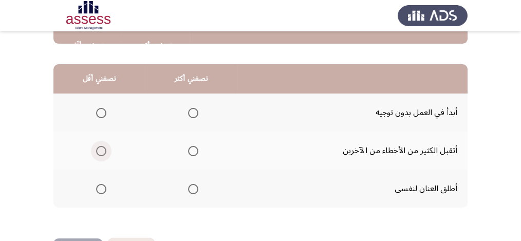
click at [103, 148] on span "Select an option" at bounding box center [101, 151] width 10 height 10
click at [103, 148] on input "Select an option" at bounding box center [101, 151] width 10 height 10
click at [191, 188] on span "Select an option" at bounding box center [193, 189] width 10 height 10
click at [191, 188] on input "Select an option" at bounding box center [193, 189] width 10 height 10
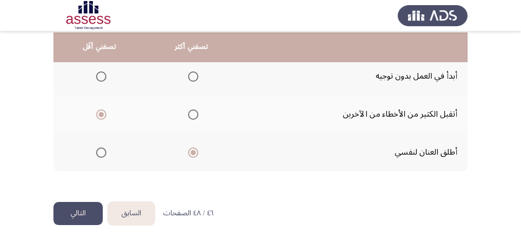
scroll to position [276, 0]
click at [85, 210] on button "التالي" at bounding box center [77, 212] width 49 height 23
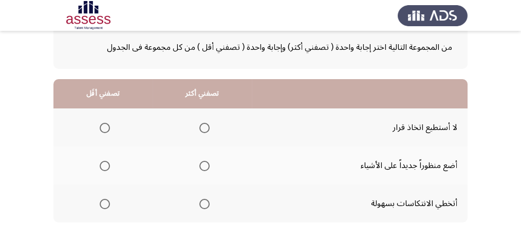
scroll to position [68, 0]
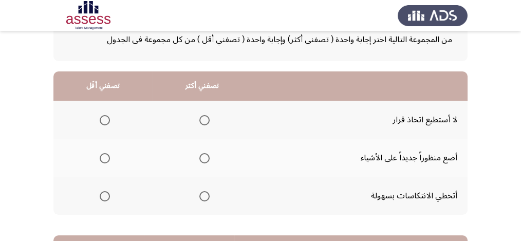
click at [200, 194] on span "Select an option" at bounding box center [204, 196] width 10 height 10
click at [200, 194] on input "Select an option" at bounding box center [204, 196] width 10 height 10
click at [107, 118] on span "Select an option" at bounding box center [105, 120] width 10 height 10
click at [107, 118] on input "Select an option" at bounding box center [105, 120] width 10 height 10
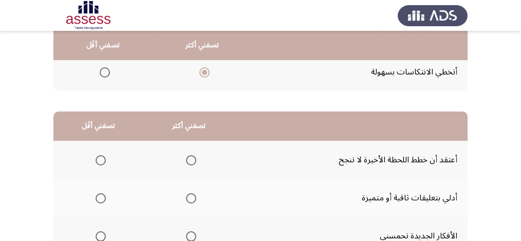
scroll to position [239, 0]
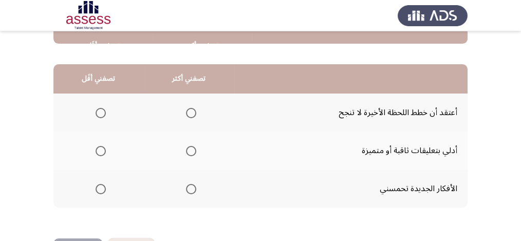
click at [191, 188] on span "Select an option" at bounding box center [191, 189] width 10 height 10
click at [191, 188] on input "Select an option" at bounding box center [191, 189] width 10 height 10
click at [100, 112] on span "Select an option" at bounding box center [101, 113] width 10 height 10
click at [100, 112] on input "Select an option" at bounding box center [101, 113] width 10 height 10
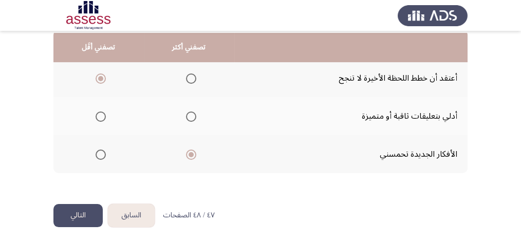
scroll to position [276, 0]
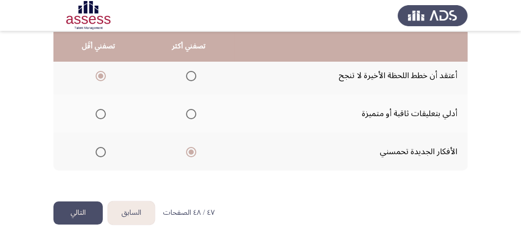
click at [81, 215] on button "التالي" at bounding box center [77, 212] width 49 height 23
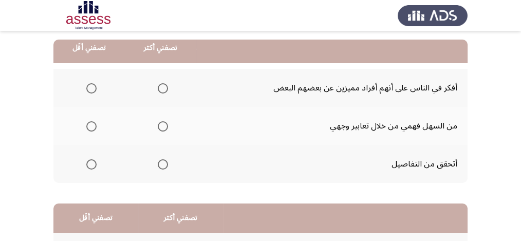
scroll to position [103, 0]
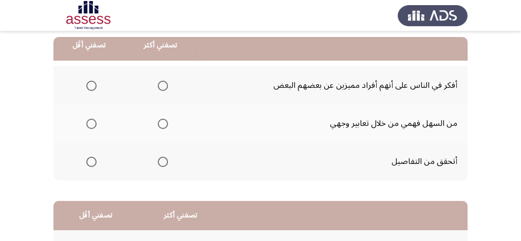
click at [165, 82] on span "Select an option" at bounding box center [163, 86] width 10 height 10
click at [165, 82] on input "Select an option" at bounding box center [163, 86] width 10 height 10
click at [88, 126] on span "Select an option" at bounding box center [91, 124] width 10 height 10
click at [88, 126] on input "Select an option" at bounding box center [91, 124] width 10 height 10
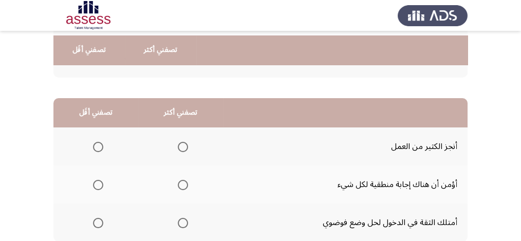
scroll to position [239, 0]
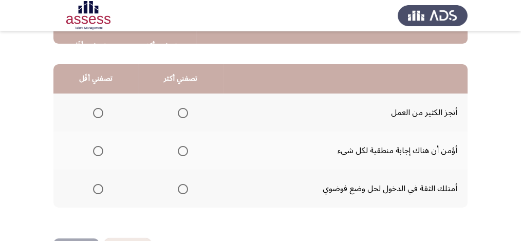
click at [181, 113] on span "Select an option" at bounding box center [183, 113] width 10 height 10
click at [181, 113] on input "Select an option" at bounding box center [183, 113] width 10 height 10
click at [97, 151] on span "Select an option" at bounding box center [98, 151] width 10 height 10
click at [97, 151] on input "Select an option" at bounding box center [98, 151] width 10 height 10
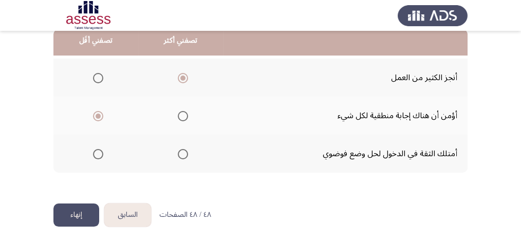
scroll to position [276, 0]
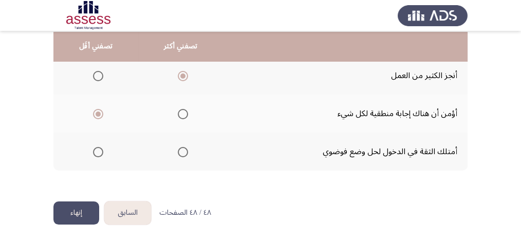
click at [87, 212] on button "إنهاء" at bounding box center [76, 212] width 46 height 23
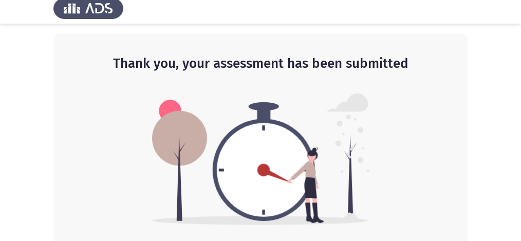
scroll to position [12, 0]
